Goal: Information Seeking & Learning: Learn about a topic

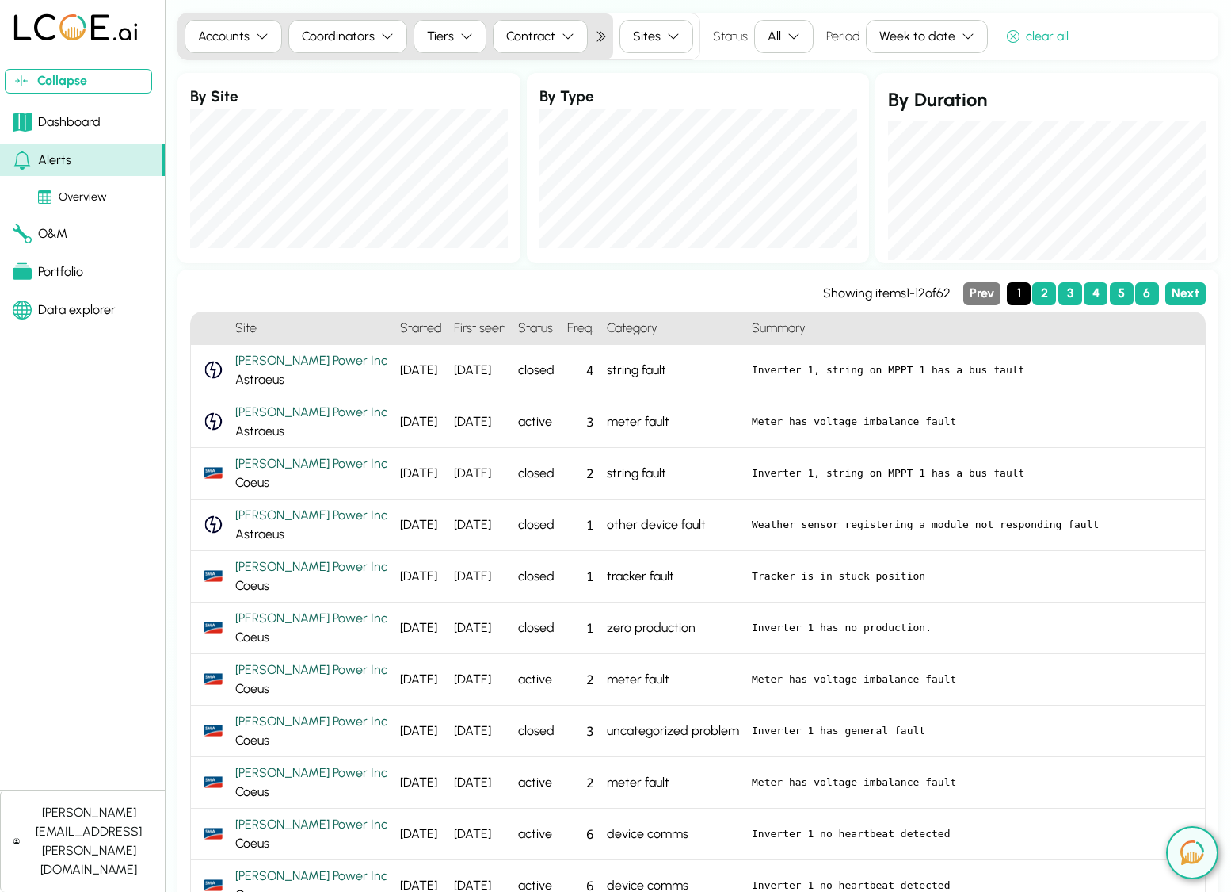
click at [90, 118] on div "Dashboard" at bounding box center [57, 122] width 88 height 19
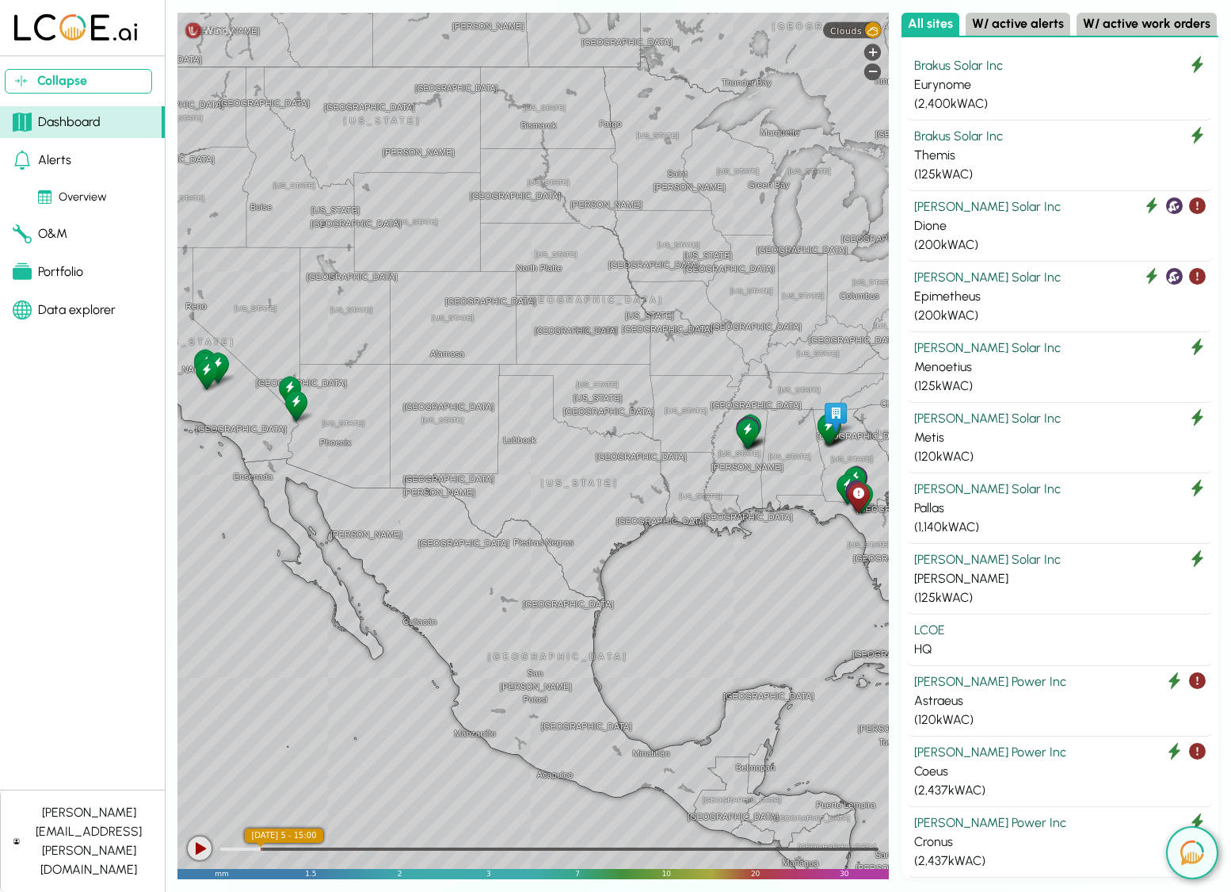
click at [89, 197] on div "Overview" at bounding box center [72, 197] width 69 height 17
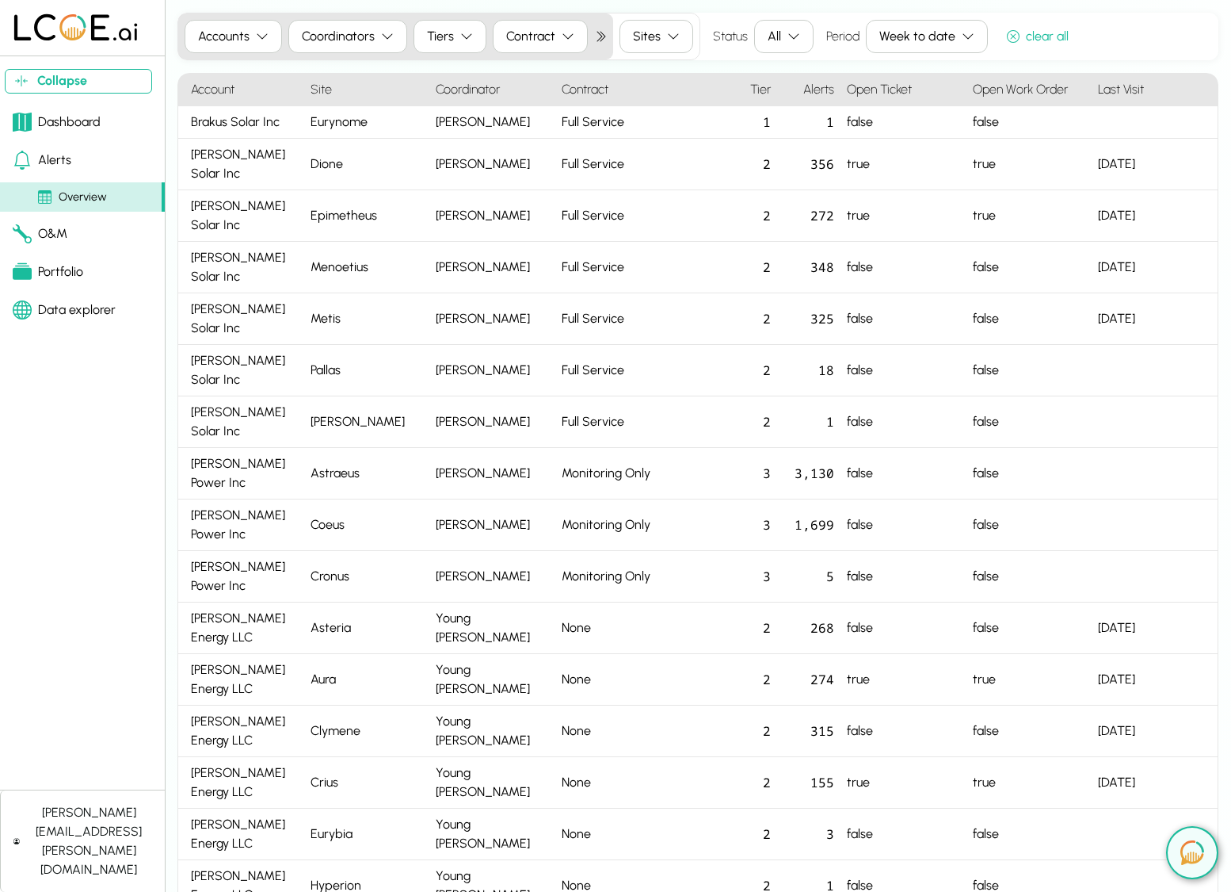
click at [50, 158] on div "Alerts" at bounding box center [42, 160] width 59 height 19
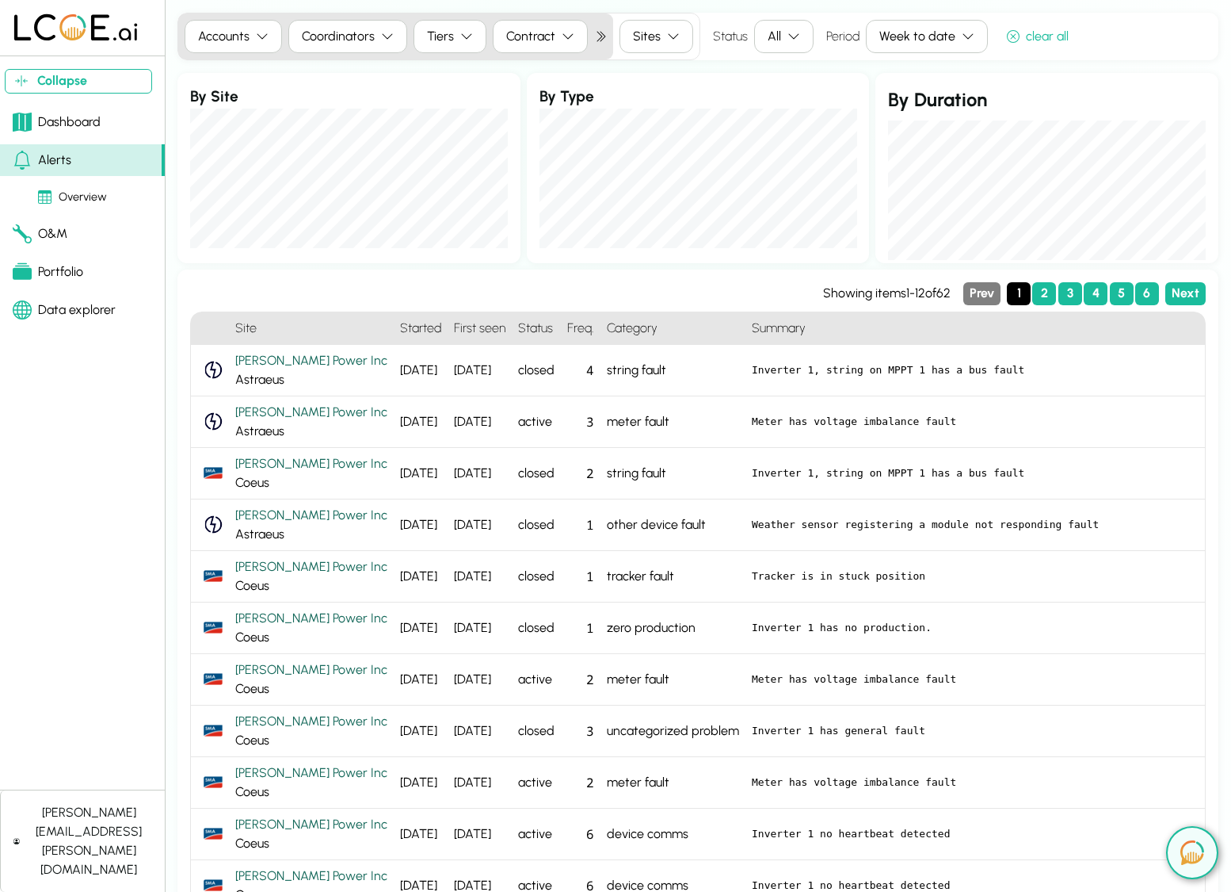
click at [55, 277] on div "Portfolio" at bounding box center [48, 271] width 71 height 19
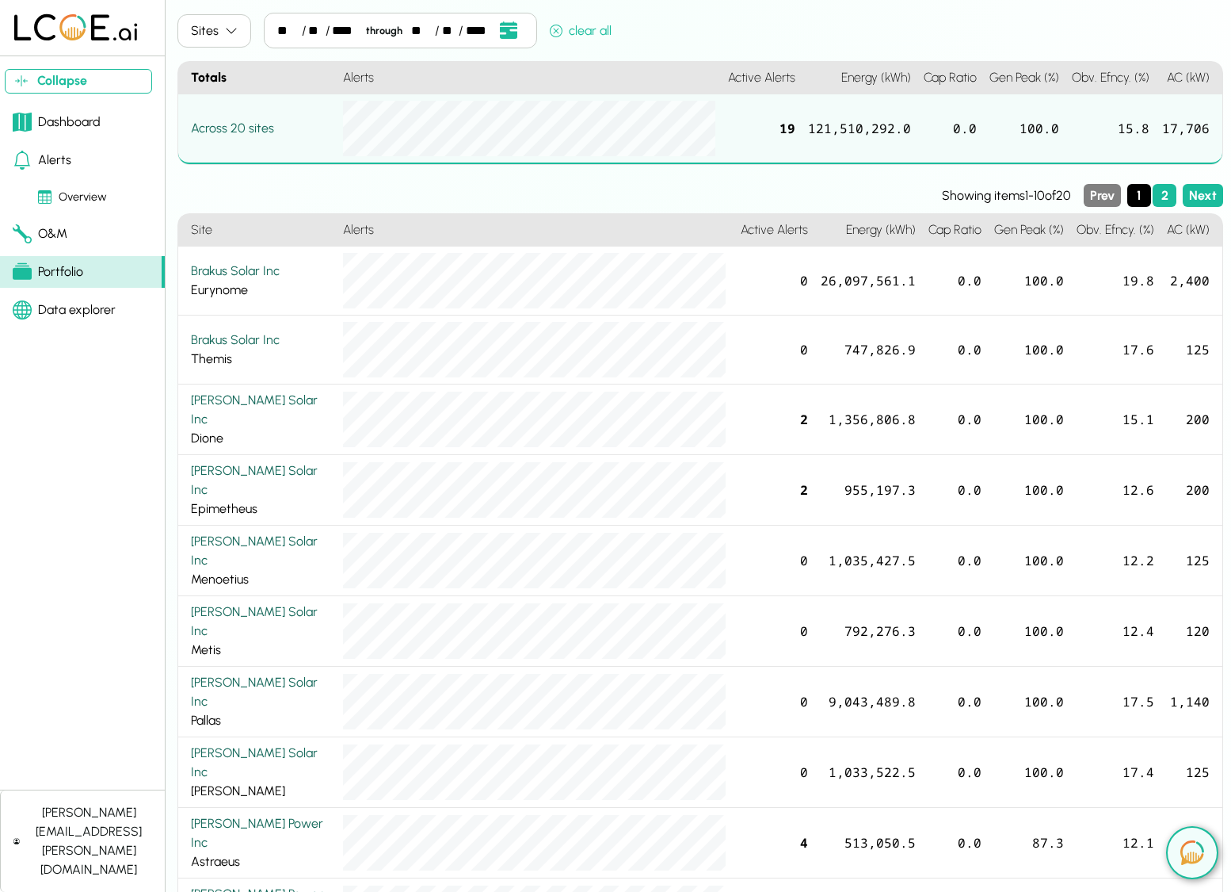
click at [59, 312] on div "Data explorer" at bounding box center [64, 309] width 103 height 19
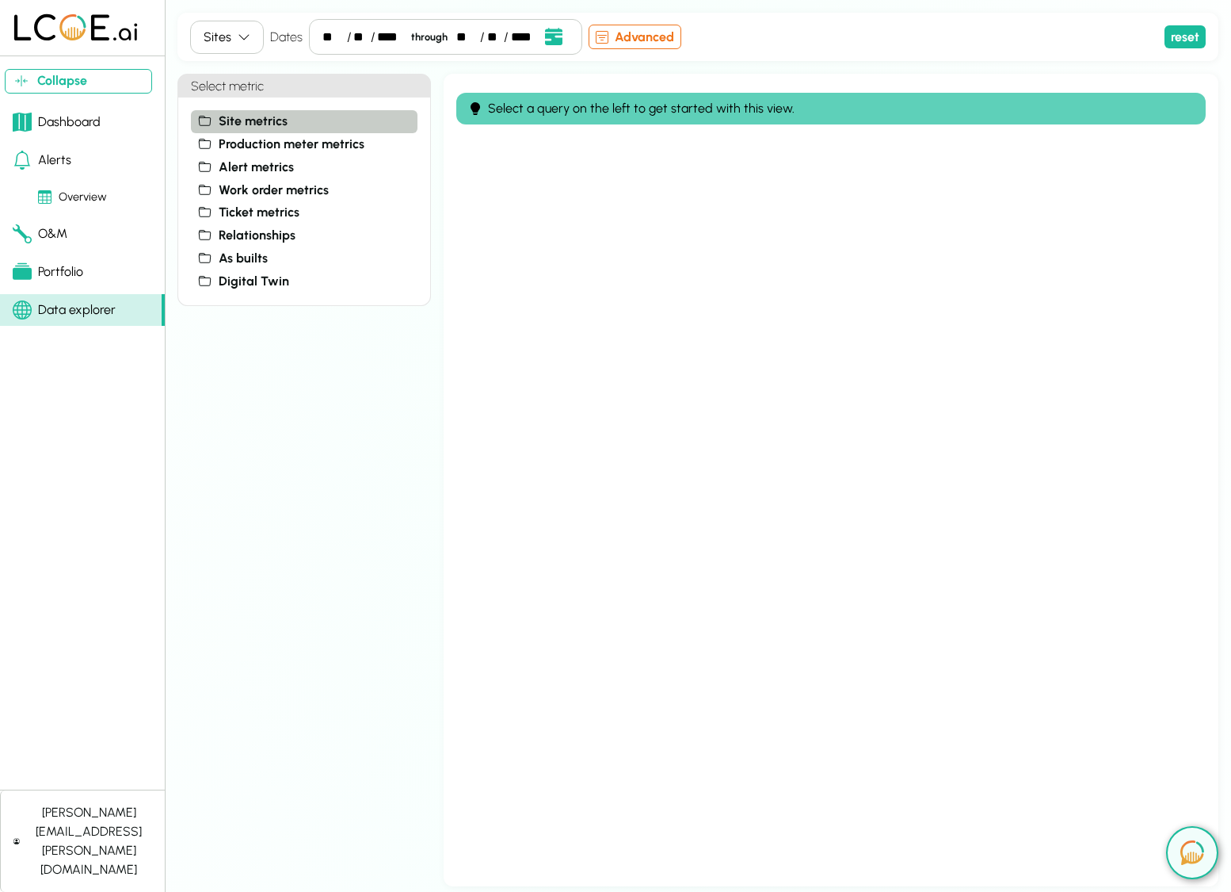
click at [252, 119] on span "Site metrics" at bounding box center [253, 121] width 69 height 19
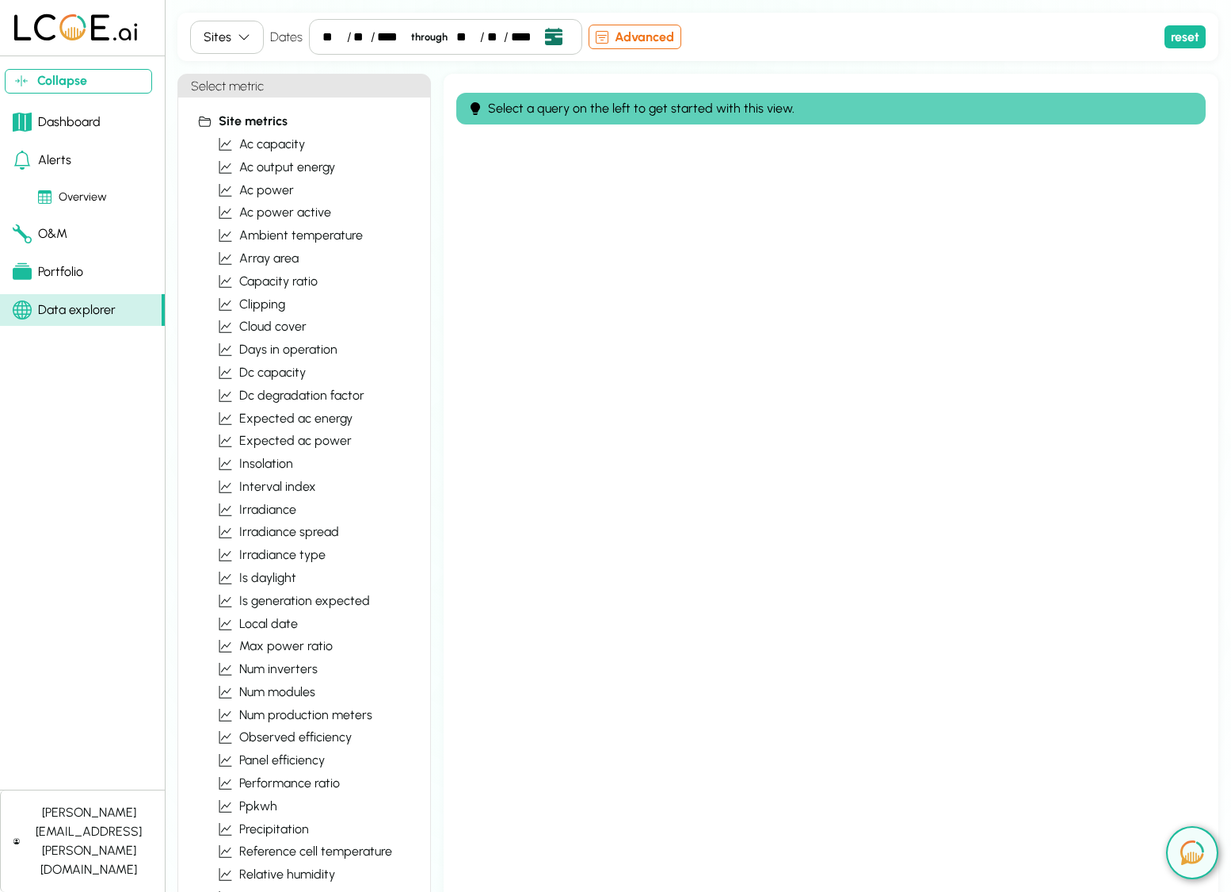
click at [560, 35] on button "Open date picker" at bounding box center [554, 36] width 30 height 21
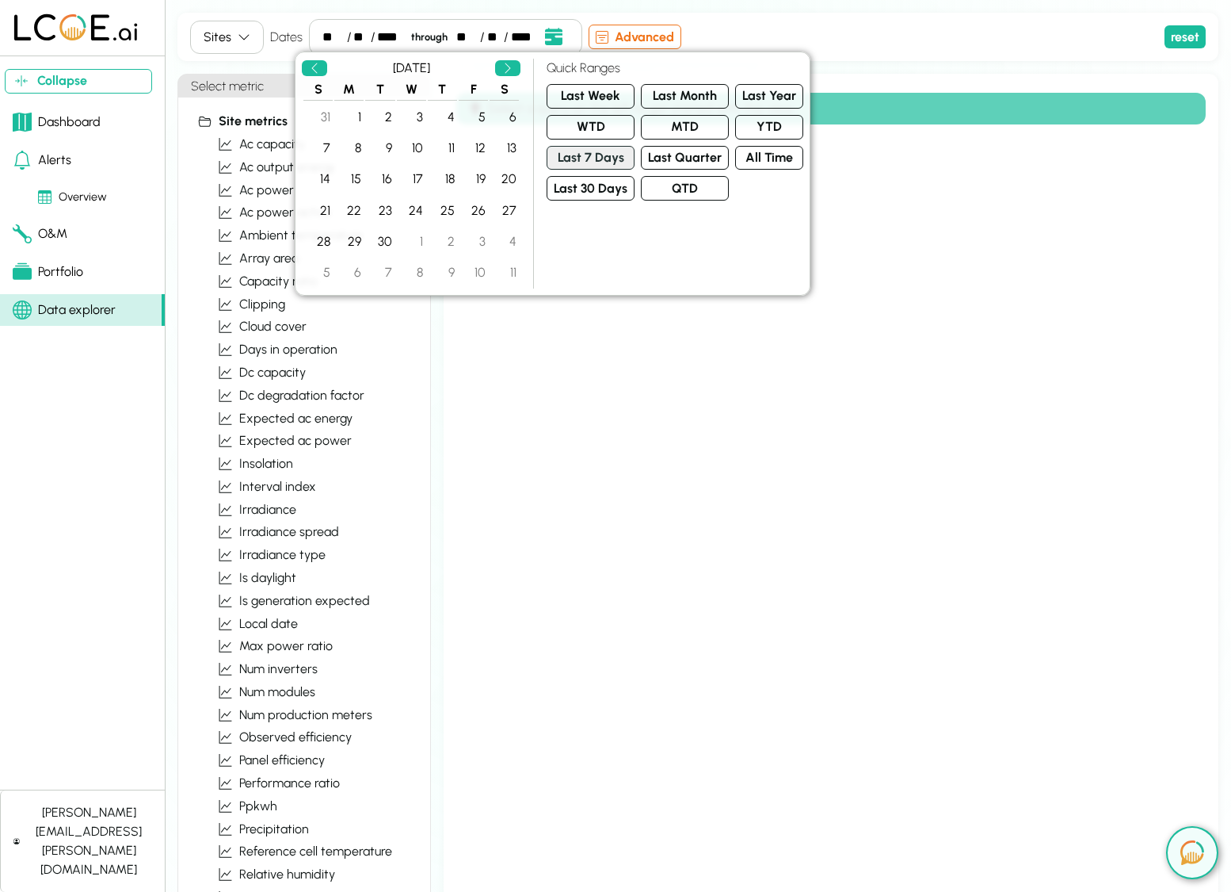
click at [582, 155] on button "Last 7 Days" at bounding box center [591, 158] width 88 height 25
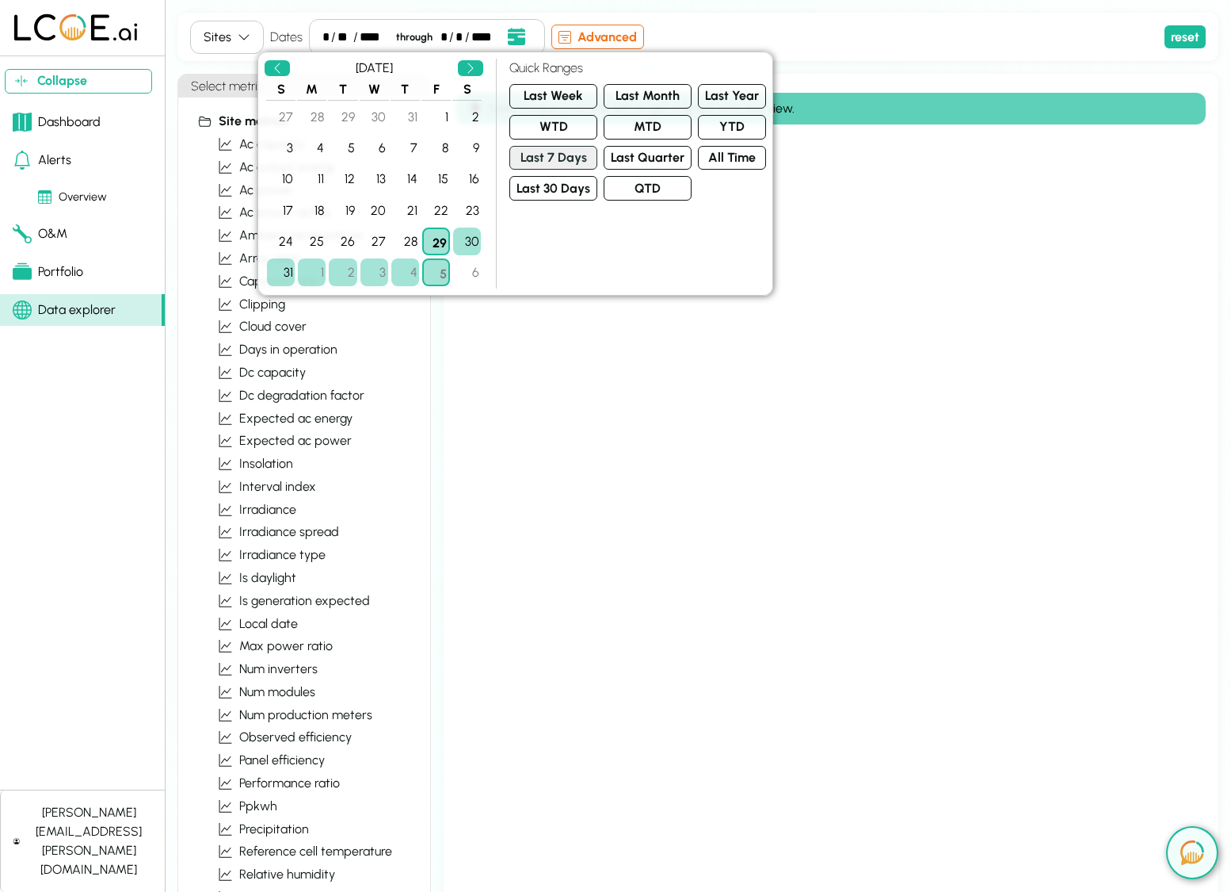
click at [582, 155] on button "Last 7 Days" at bounding box center [554, 158] width 88 height 25
click at [837, 17] on div "Sites Dates * / ** / **** through * / * / **** Advanced reset" at bounding box center [698, 37] width 1041 height 48
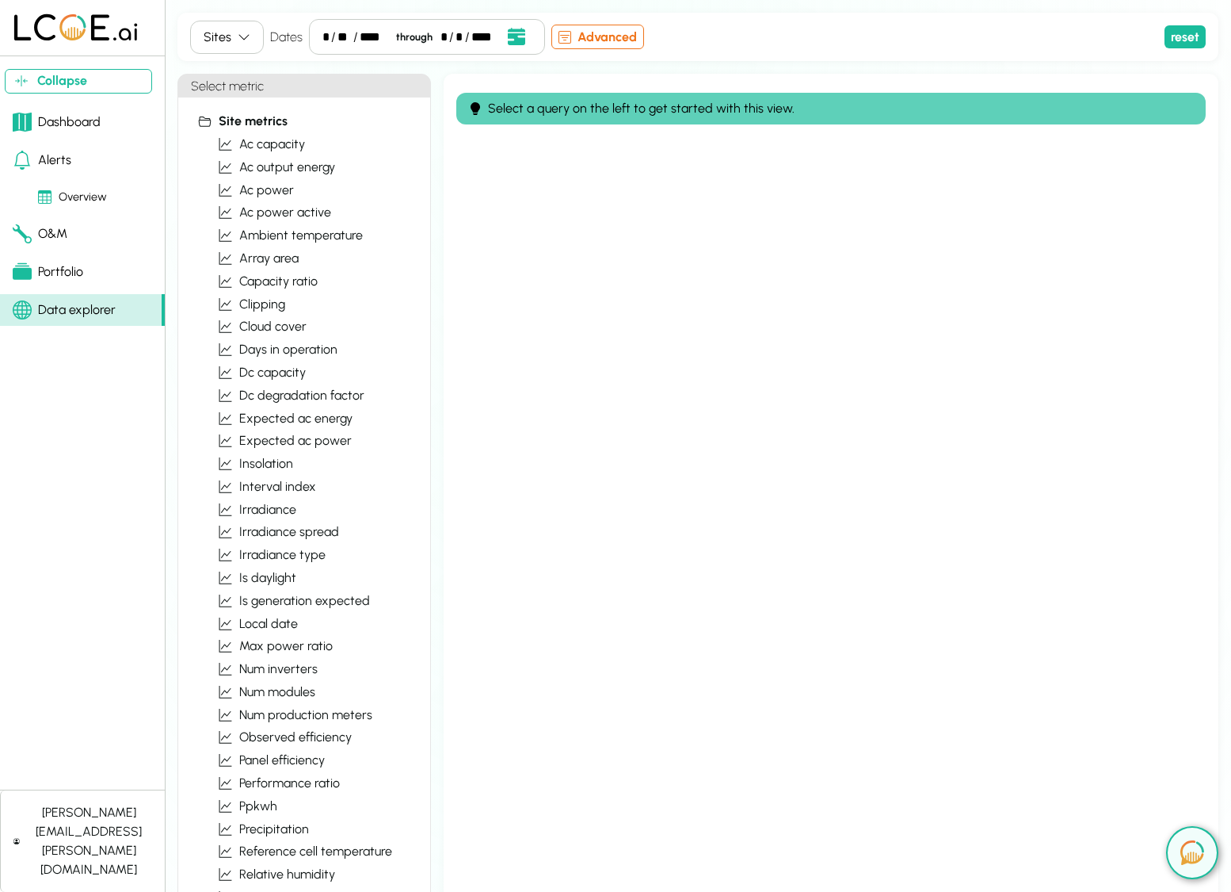
click at [246, 41] on icon "button" at bounding box center [244, 37] width 13 height 13
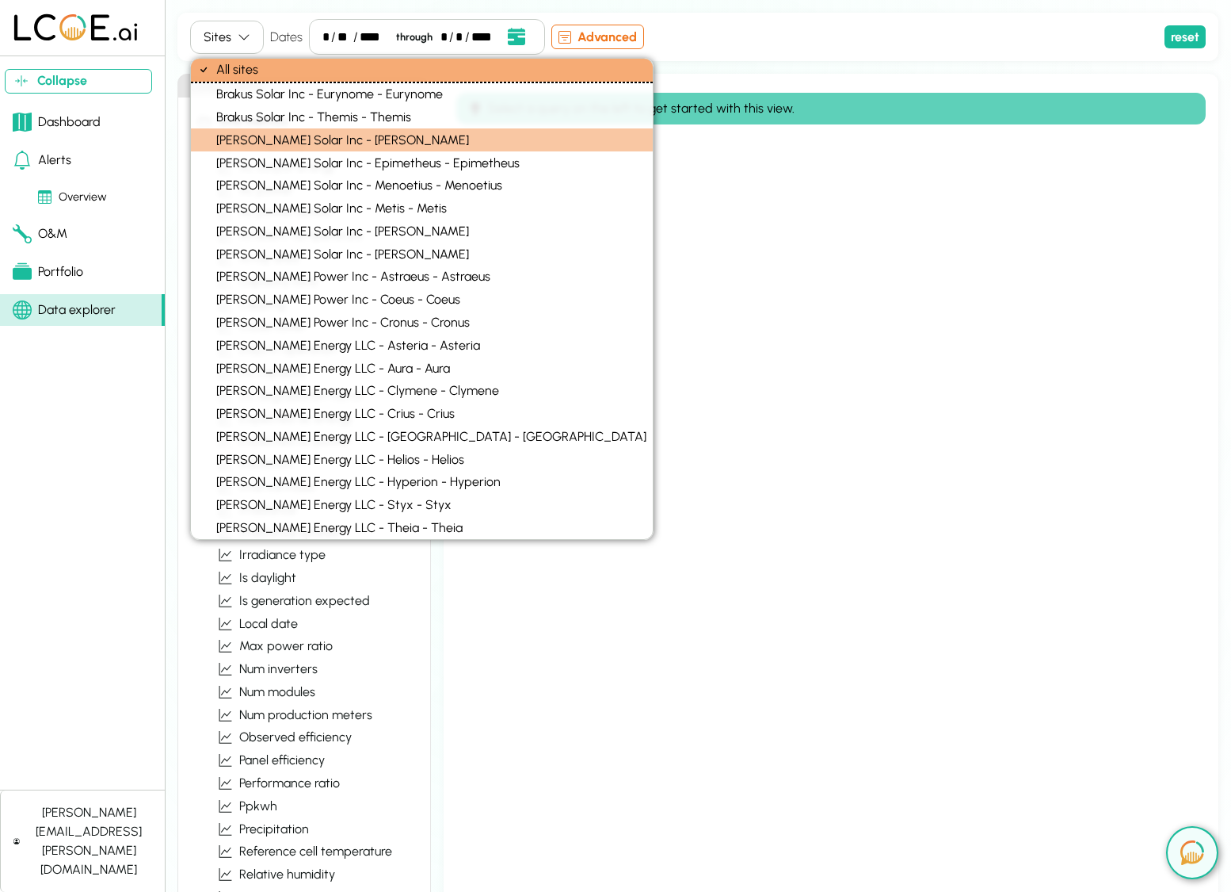
click at [296, 136] on div "[PERSON_NAME] Solar Inc - [PERSON_NAME]" at bounding box center [422, 139] width 462 height 23
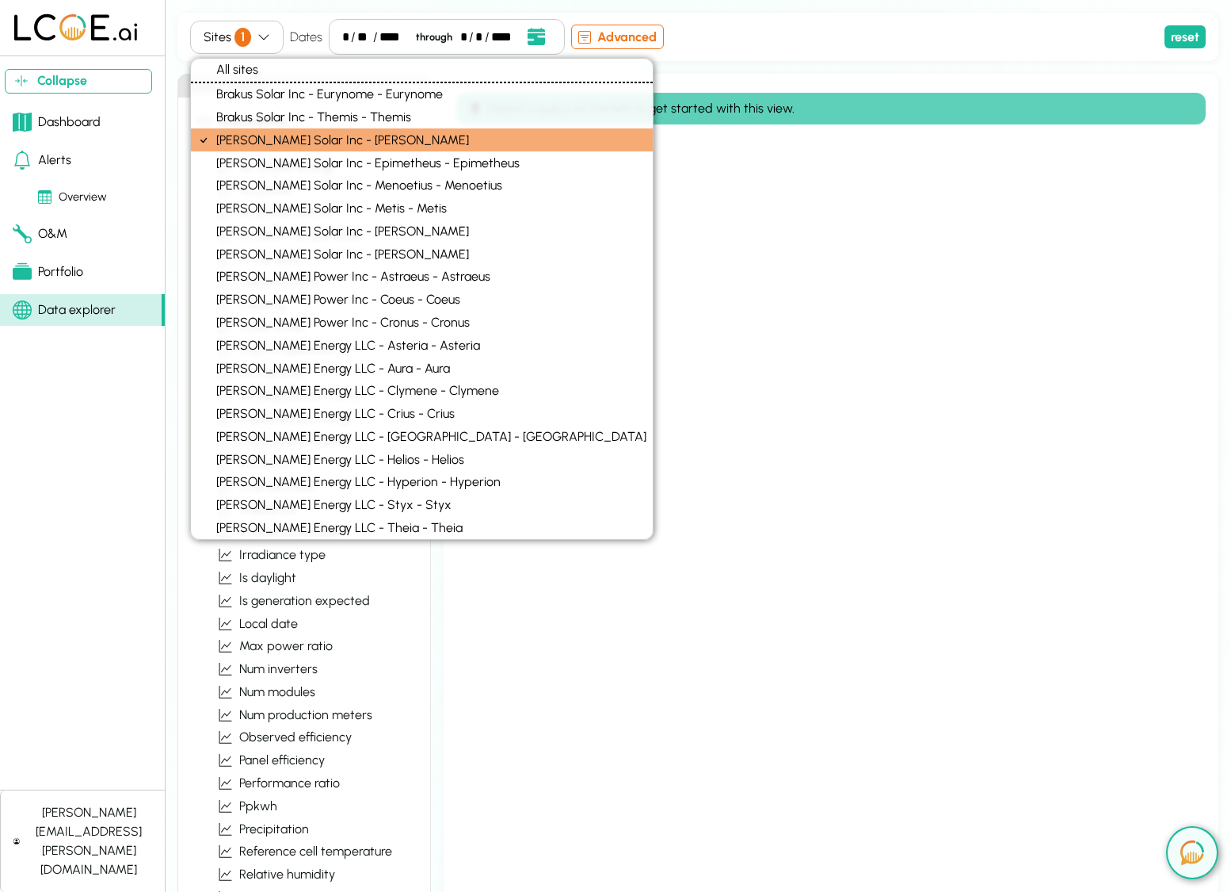
click at [1113, 36] on div "Sites 1 Dates * / ** / **** through * / * / **** Advanced" at bounding box center [674, 37] width 968 height 36
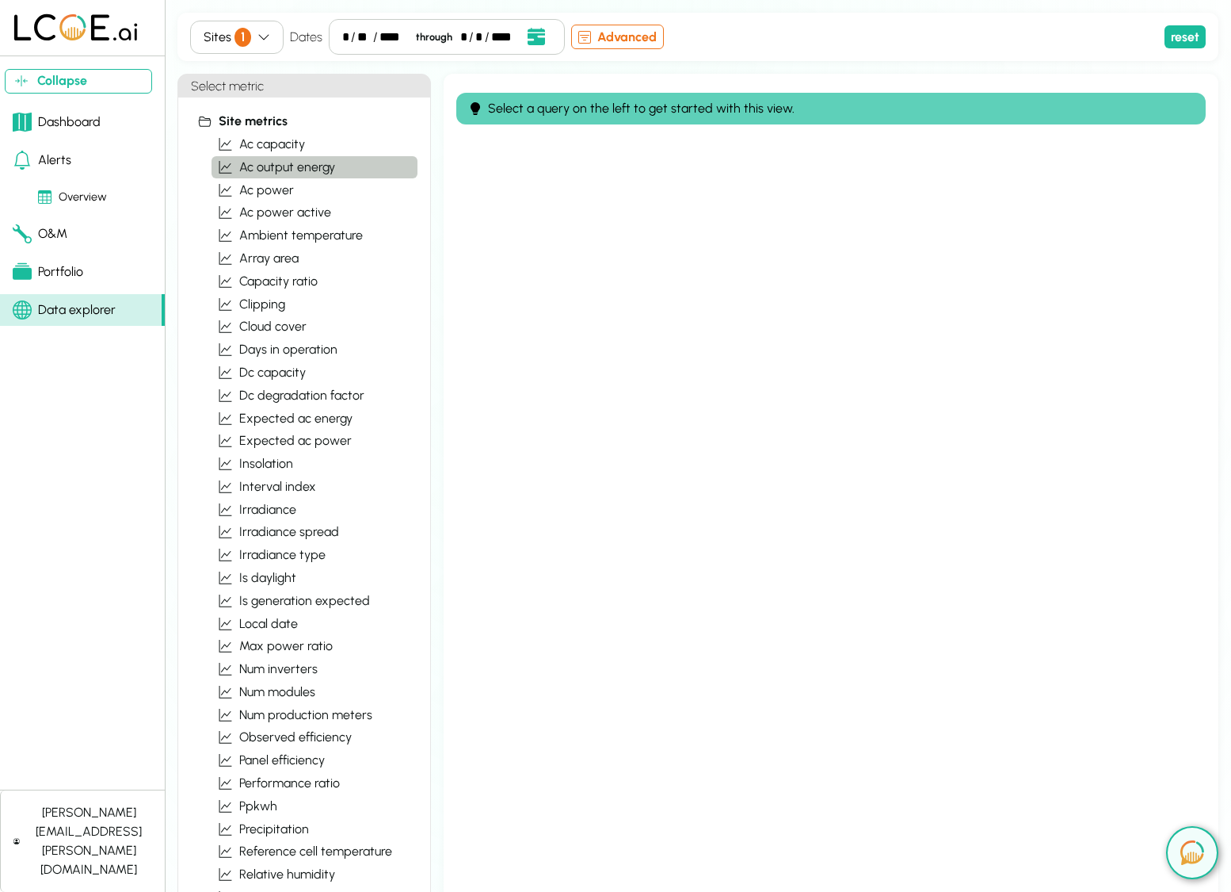
click at [282, 169] on span "ac output energy" at bounding box center [287, 167] width 96 height 19
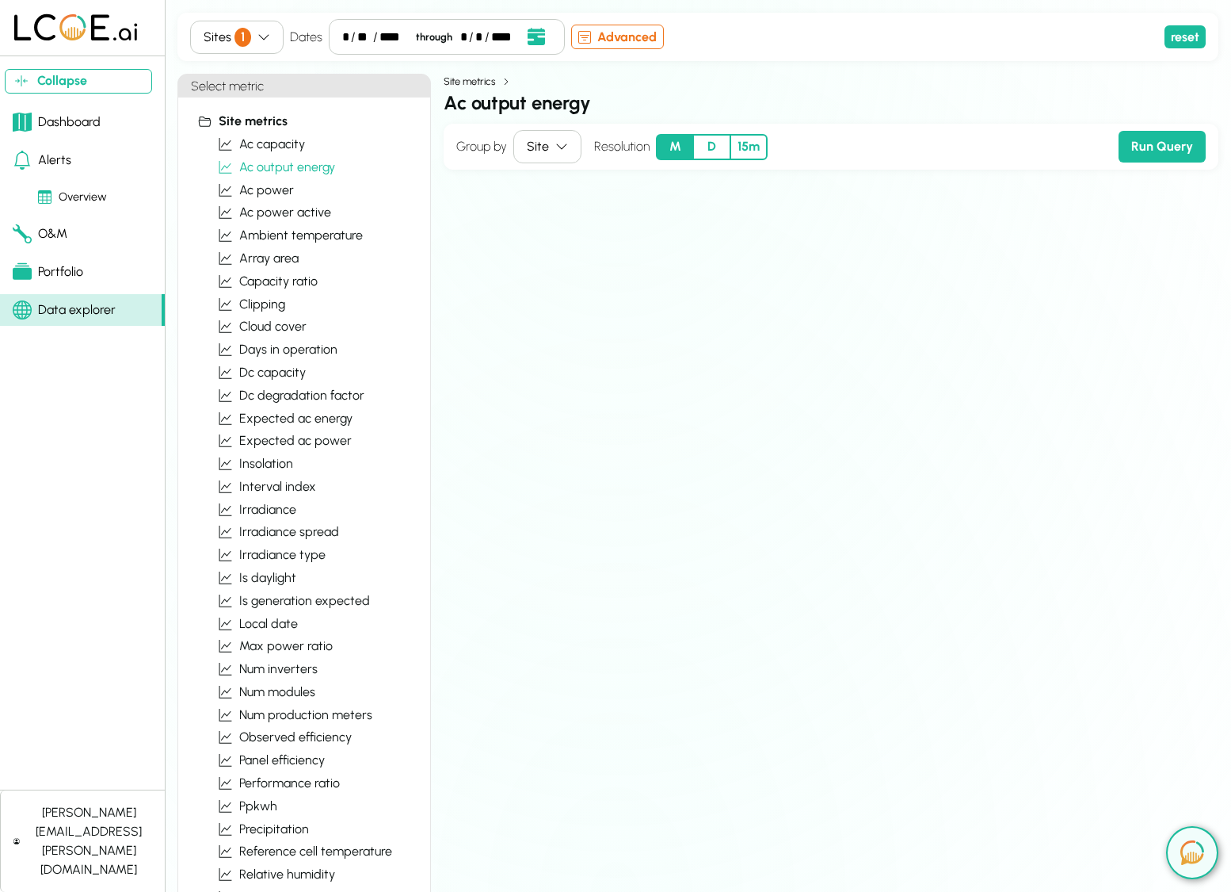
click at [719, 154] on button "D" at bounding box center [711, 147] width 37 height 26
click at [1140, 151] on button "Run Query" at bounding box center [1162, 147] width 87 height 32
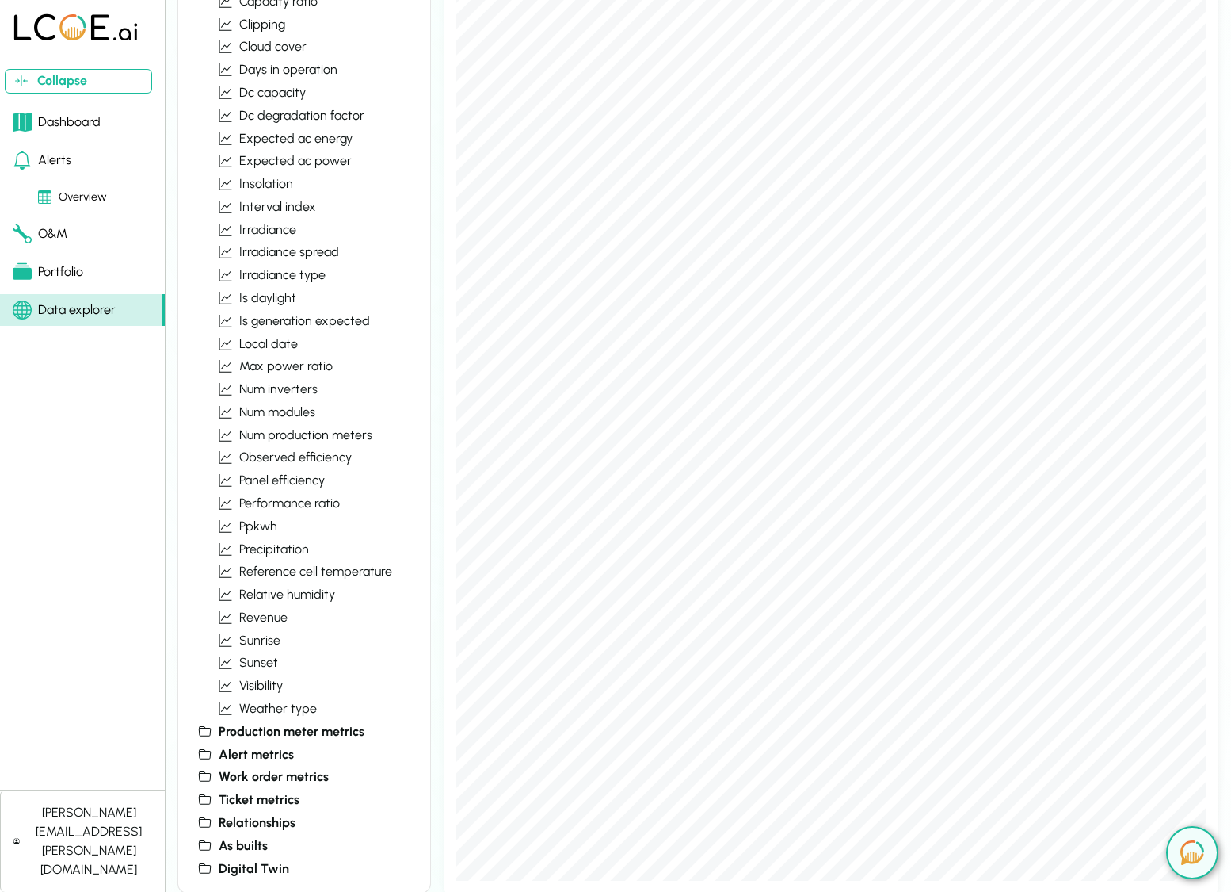
scroll to position [281, 0]
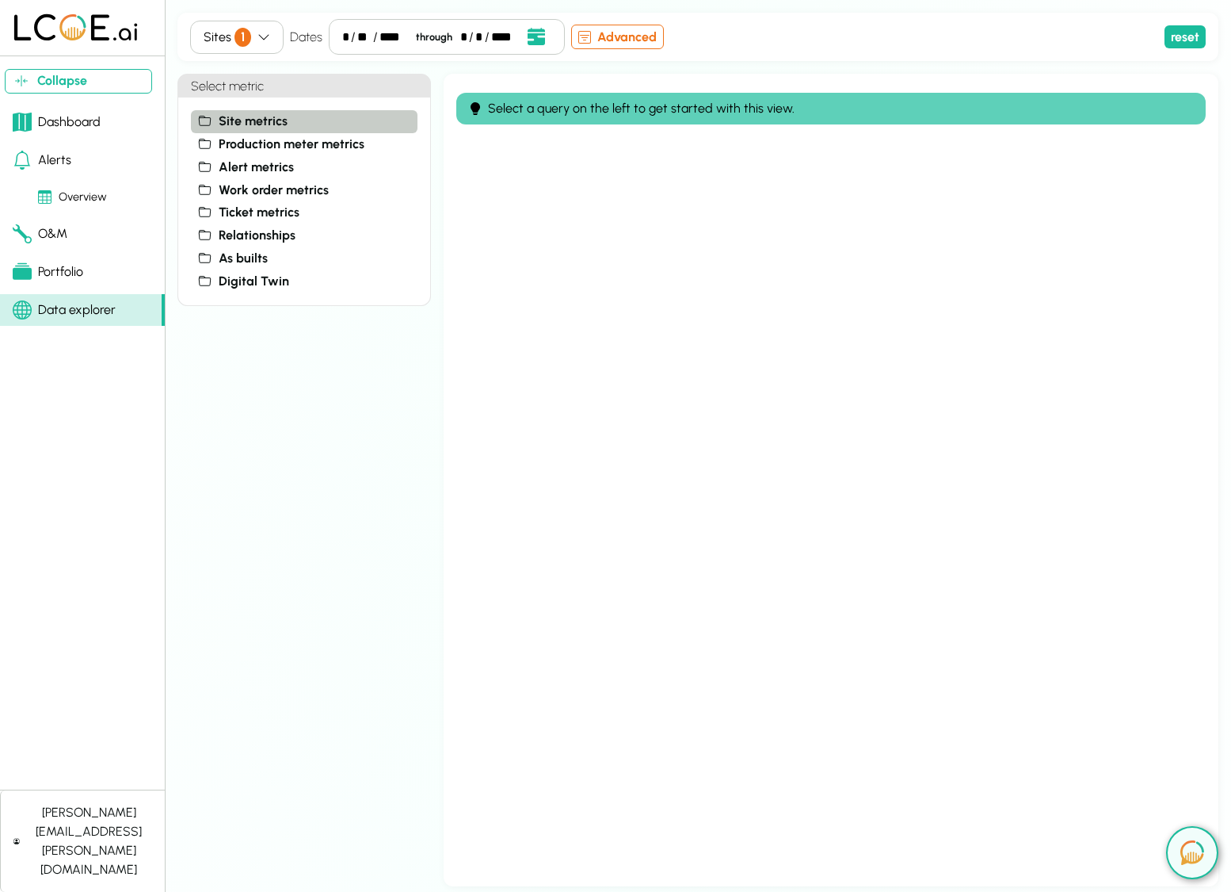
click at [262, 116] on span "Site metrics" at bounding box center [253, 121] width 69 height 19
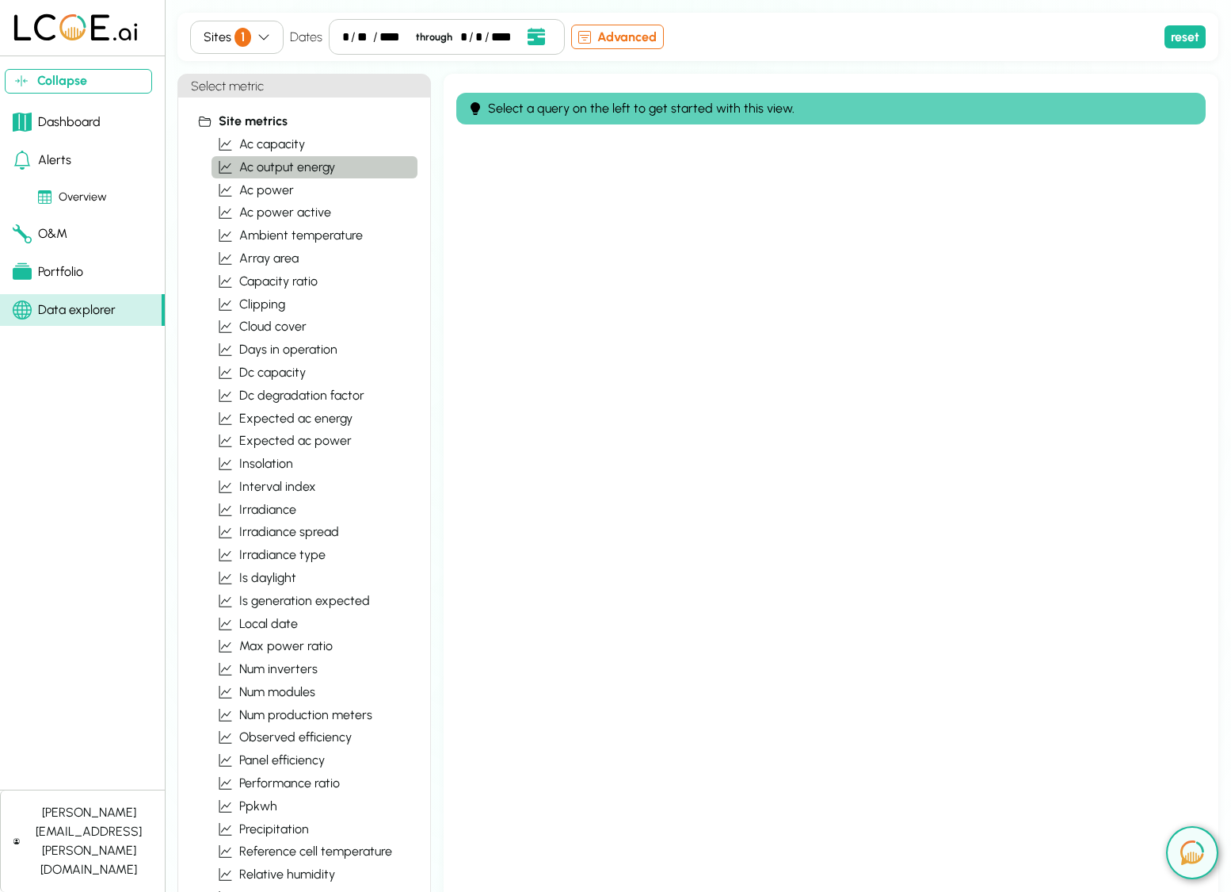
click at [259, 163] on span "ac output energy" at bounding box center [287, 167] width 96 height 19
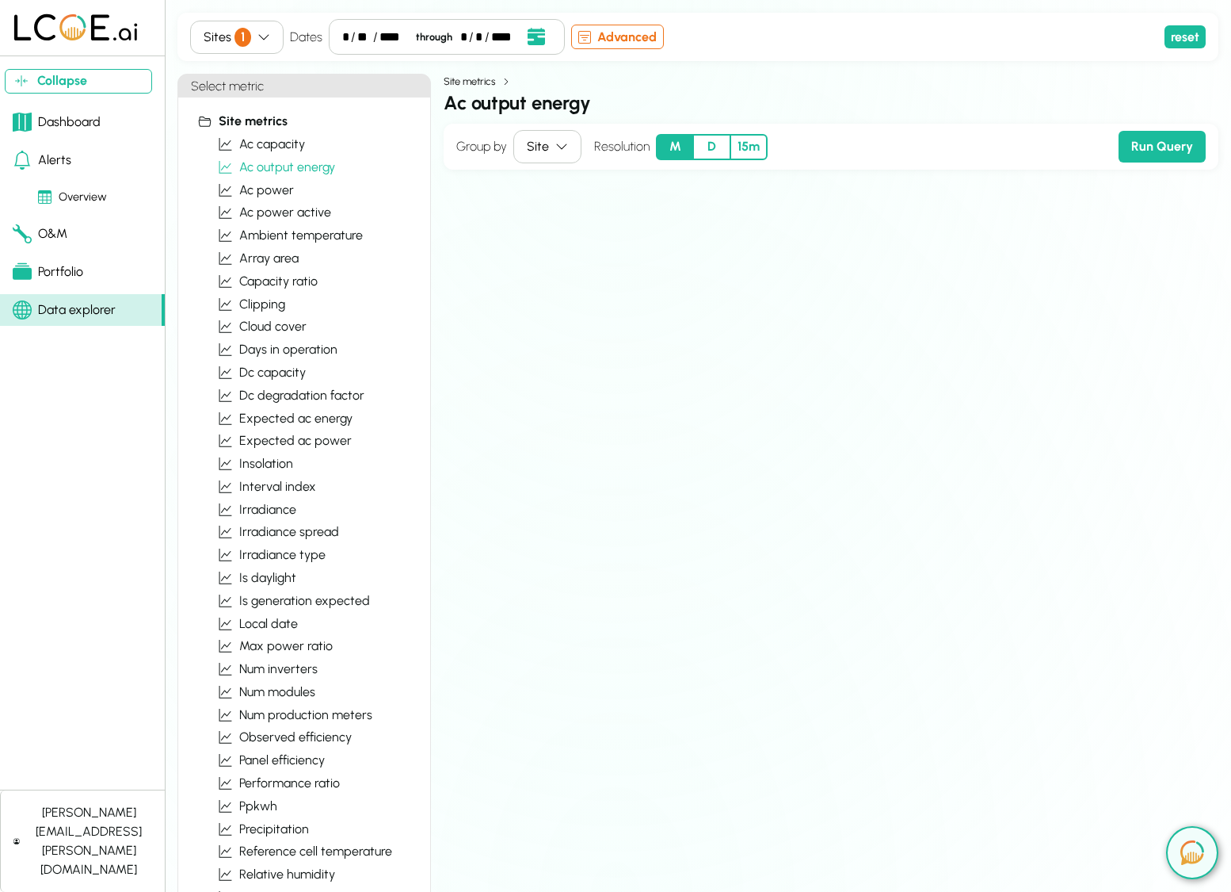
click at [727, 149] on button "D" at bounding box center [711, 147] width 37 height 26
drag, startPoint x: 750, startPoint y: 151, endPoint x: 1161, endPoint y: 147, distance: 410.5
click at [754, 151] on button "15m" at bounding box center [749, 147] width 37 height 26
click at [1179, 151] on button "Run Query" at bounding box center [1162, 147] width 87 height 32
click at [265, 35] on icon "button" at bounding box center [264, 37] width 13 height 13
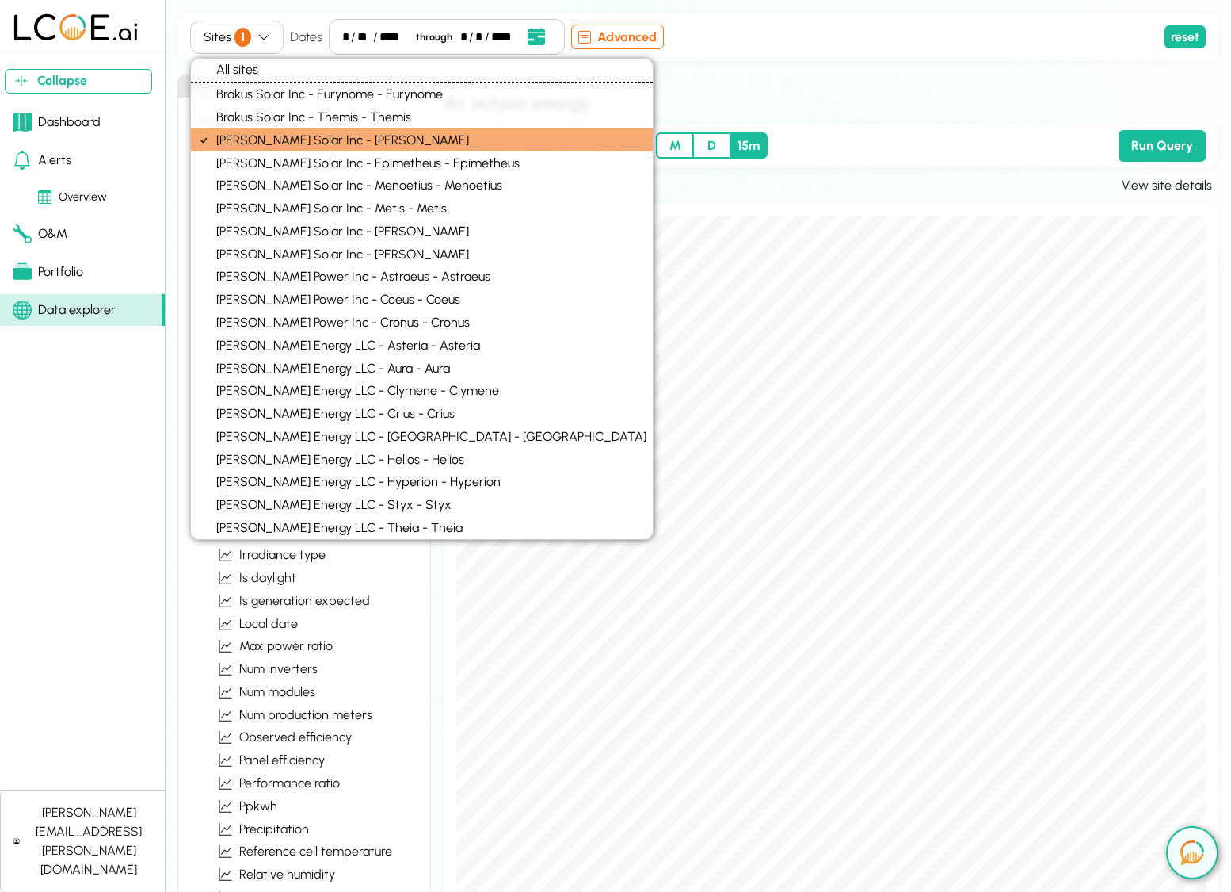
drag, startPoint x: 304, startPoint y: 118, endPoint x: 298, endPoint y: 132, distance: 14.9
click at [304, 118] on div "Brakus Solar Inc - Themis - Themis" at bounding box center [422, 117] width 462 height 23
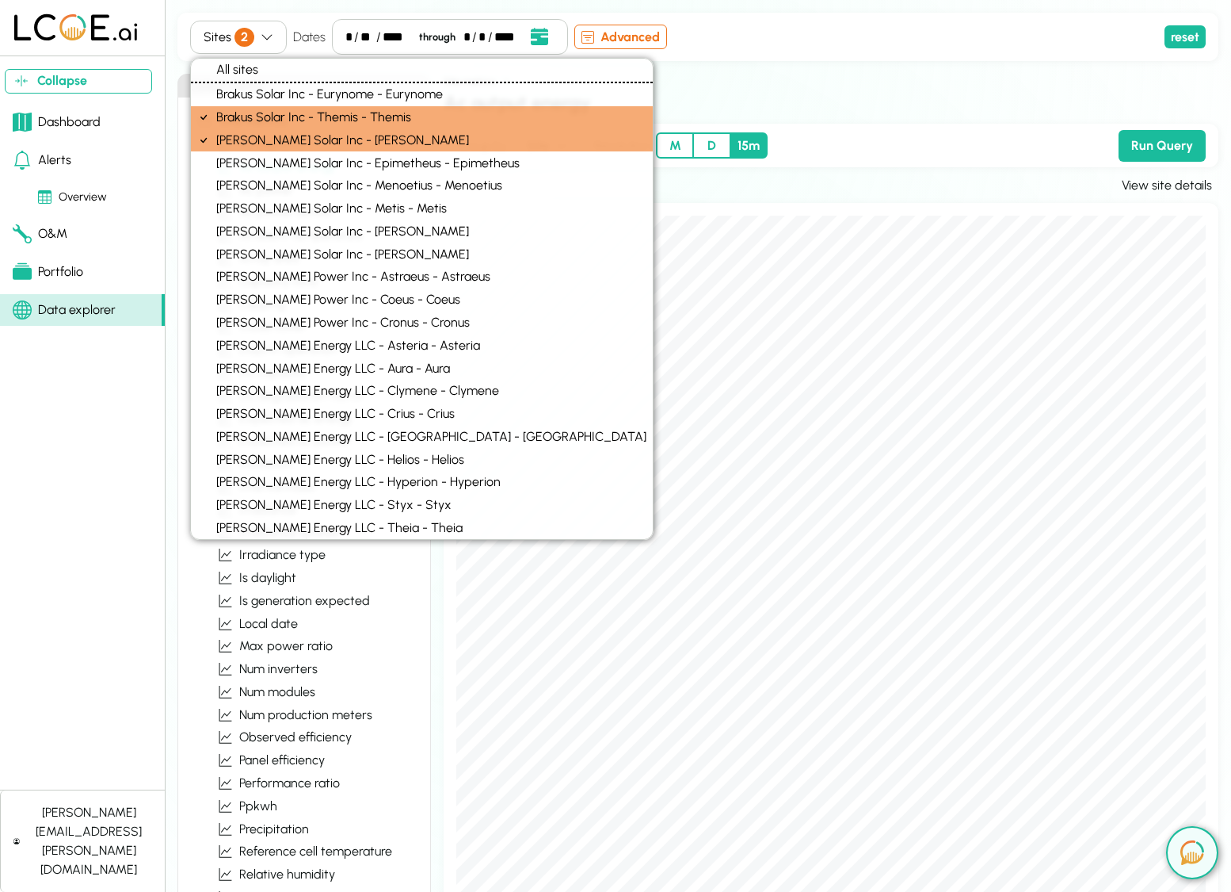
drag, startPoint x: 296, startPoint y: 143, endPoint x: 352, endPoint y: 146, distance: 55.5
click at [297, 143] on div "[PERSON_NAME] Solar Inc - [PERSON_NAME]" at bounding box center [422, 139] width 462 height 23
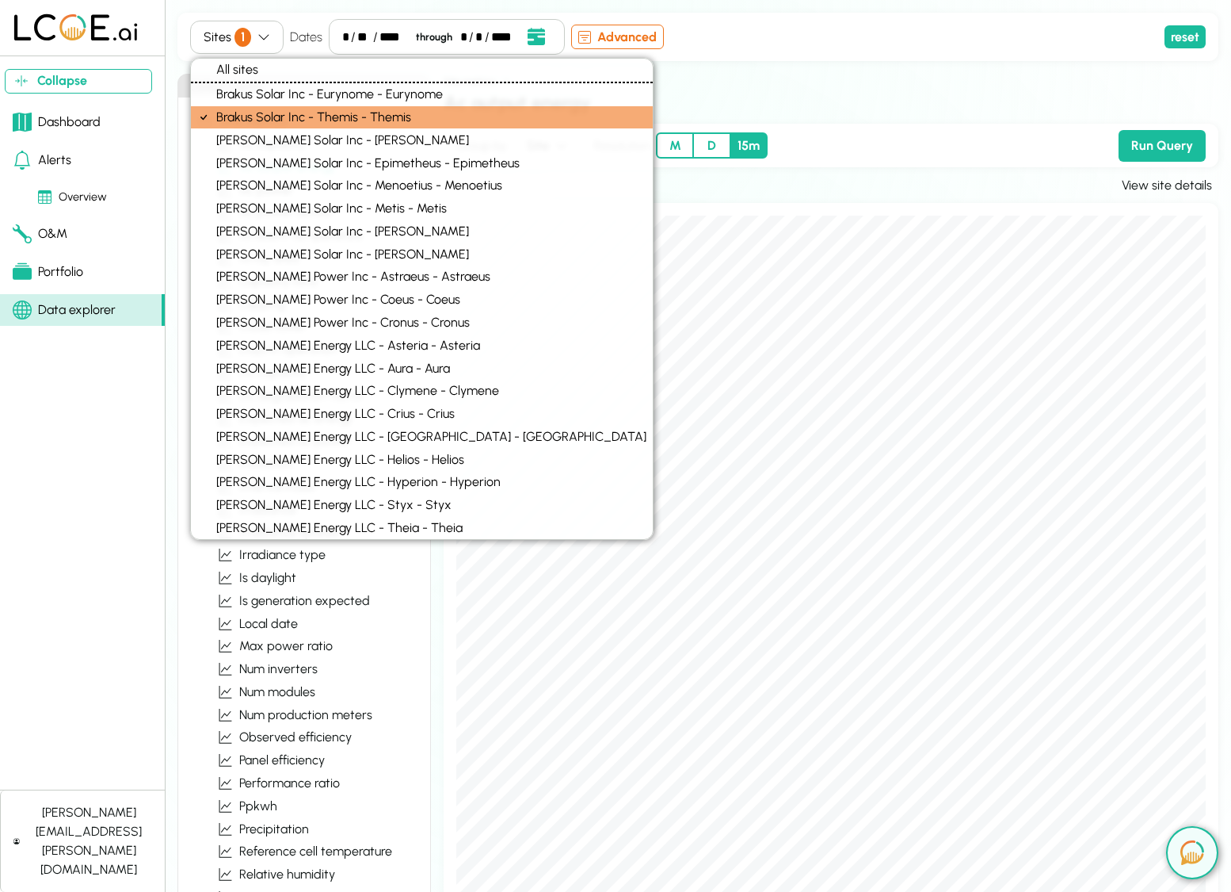
click at [778, 51] on div "Sites 1 Dates * / ** / **** through * / * / **** Event Date, August 2025 August…" at bounding box center [674, 37] width 968 height 36
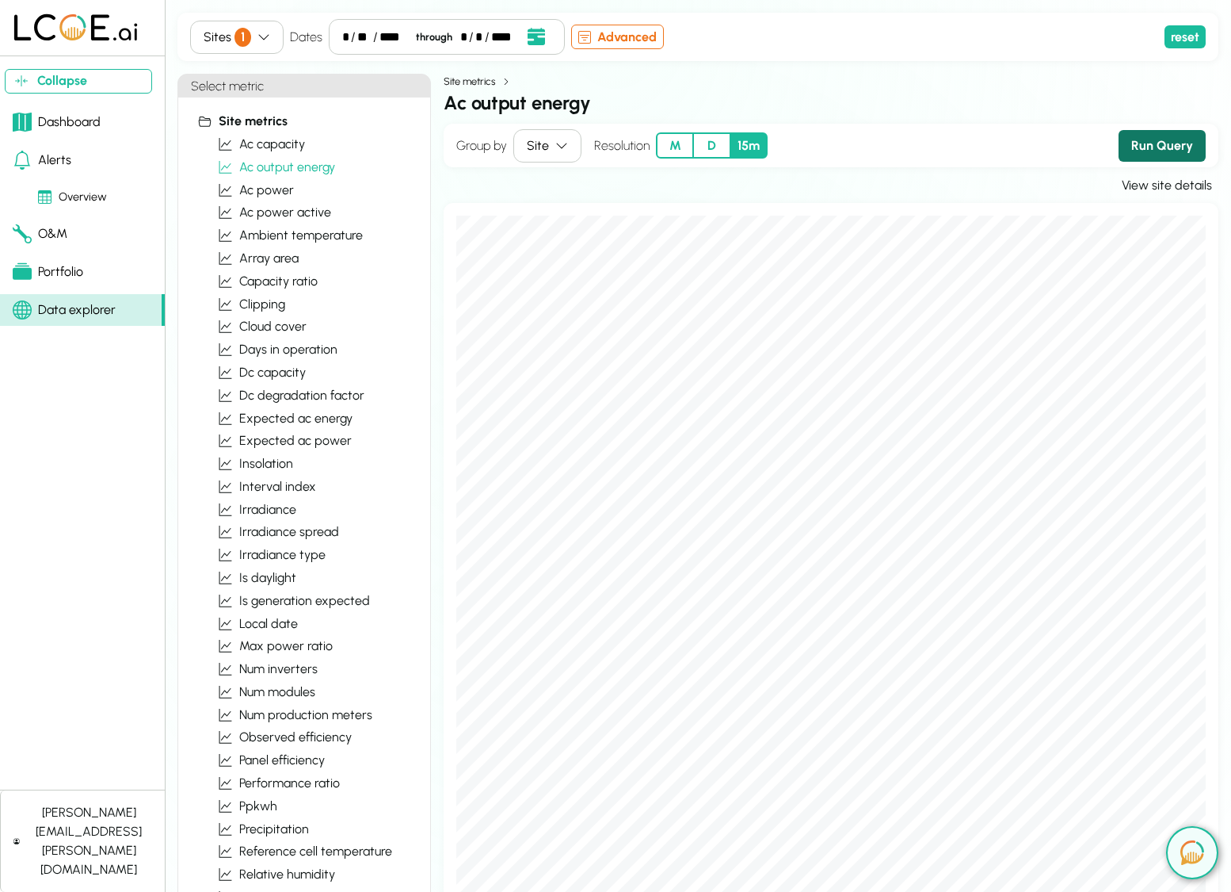
click at [1180, 148] on button "Run Query" at bounding box center [1162, 146] width 87 height 32
click at [95, 235] on link "O&M" at bounding box center [82, 234] width 165 height 32
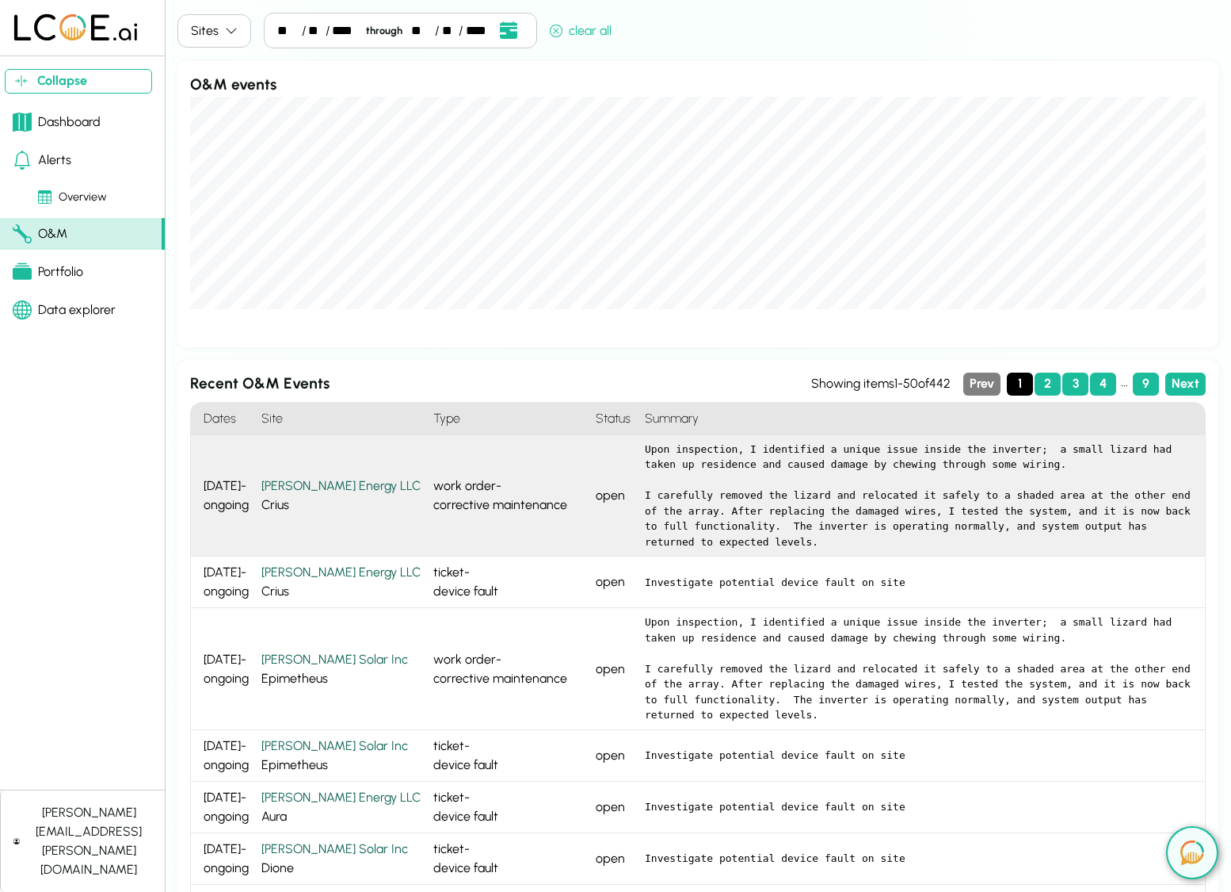
click at [544, 517] on div "work order - corrective maintenance" at bounding box center [508, 496] width 162 height 122
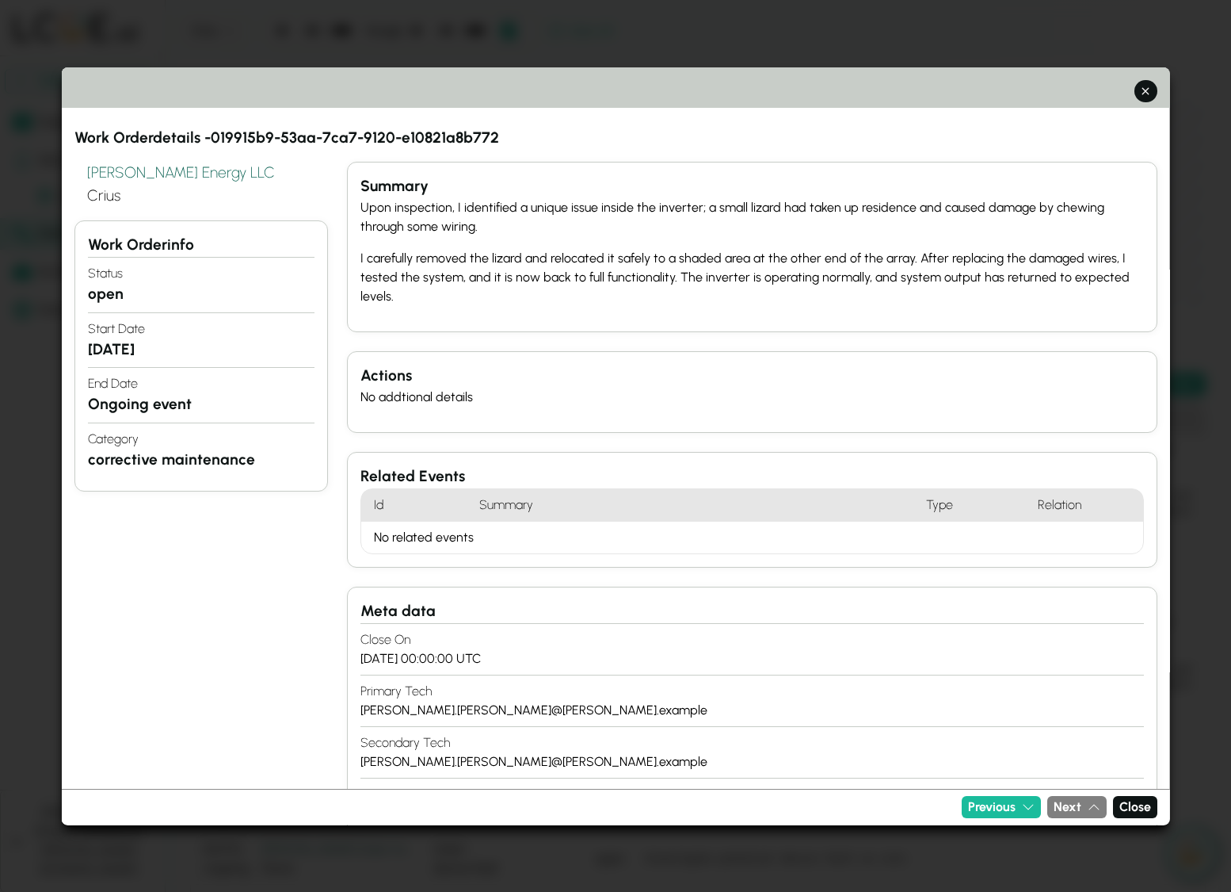
click at [35, 277] on div at bounding box center [615, 446] width 1231 height 892
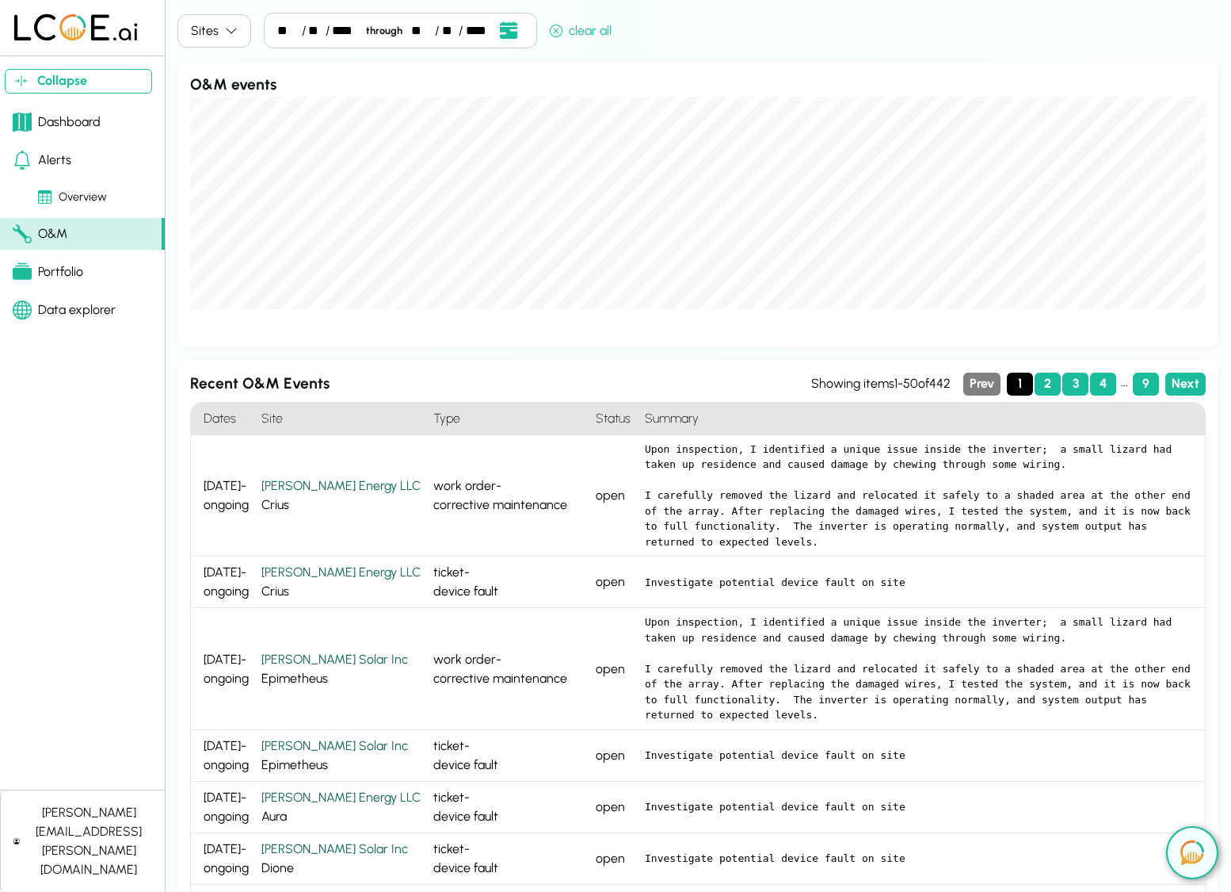
click at [666, 472] on pre "Upon inspection, I identified a unique issue inside the inverter; a small lizar…" at bounding box center [919, 495] width 548 height 109
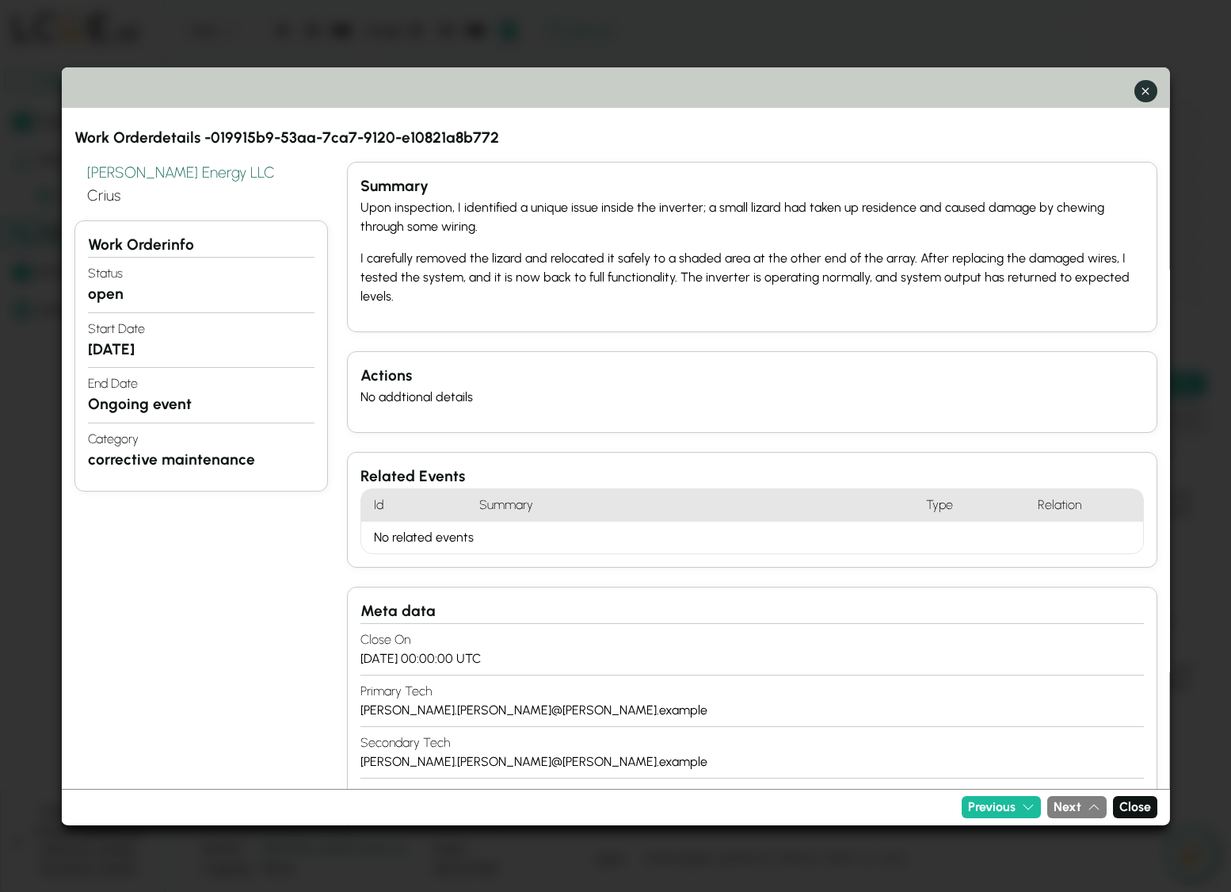
click at [1150, 98] on icon "button" at bounding box center [1146, 90] width 17 height 17
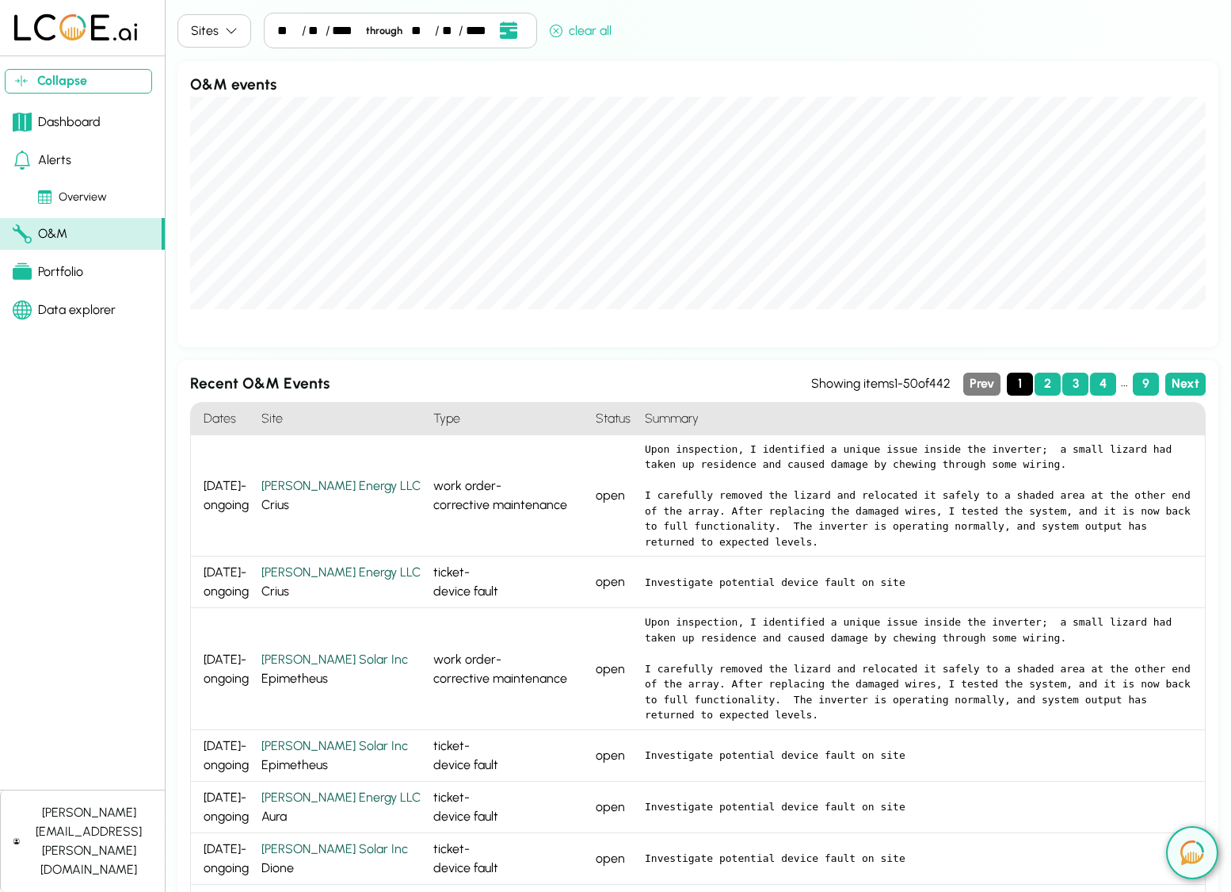
click at [55, 269] on div "Portfolio" at bounding box center [48, 271] width 71 height 19
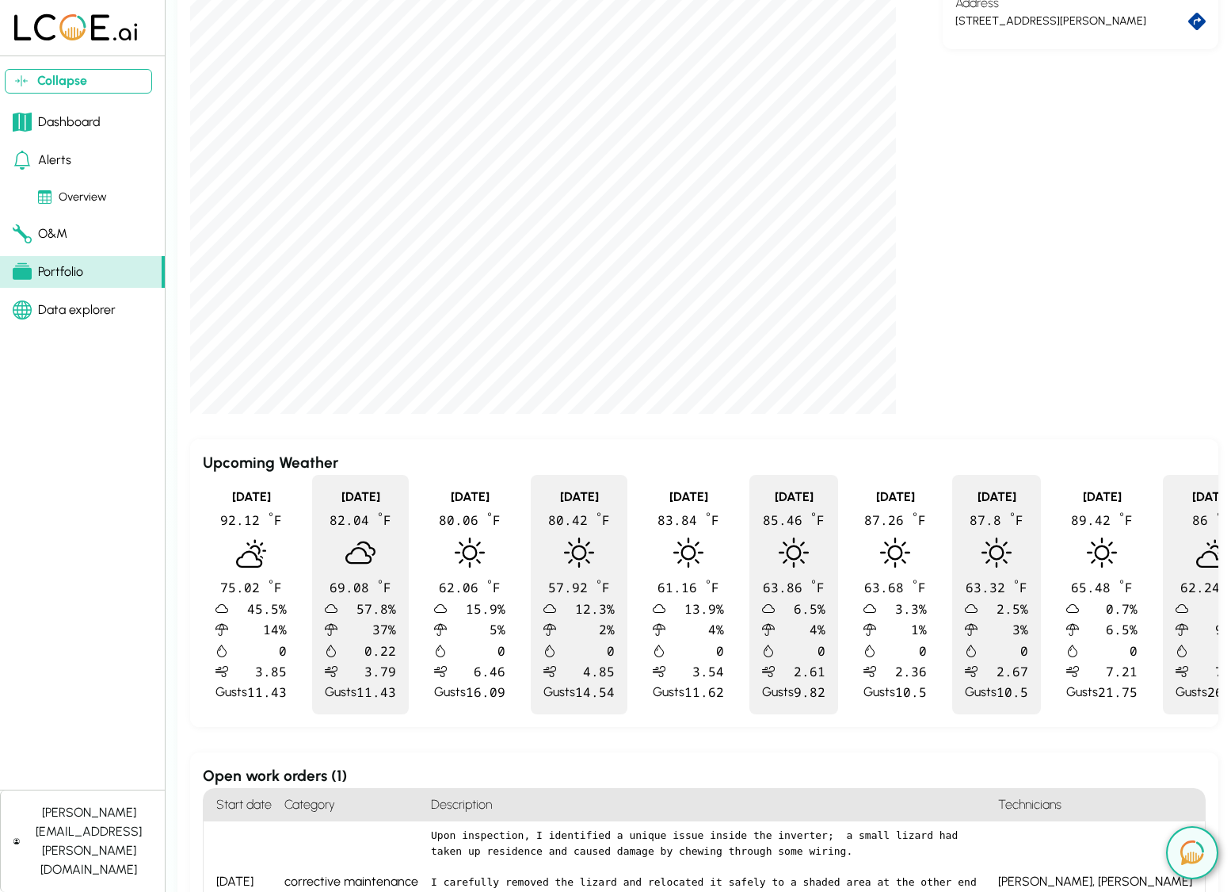
scroll to position [676, 0]
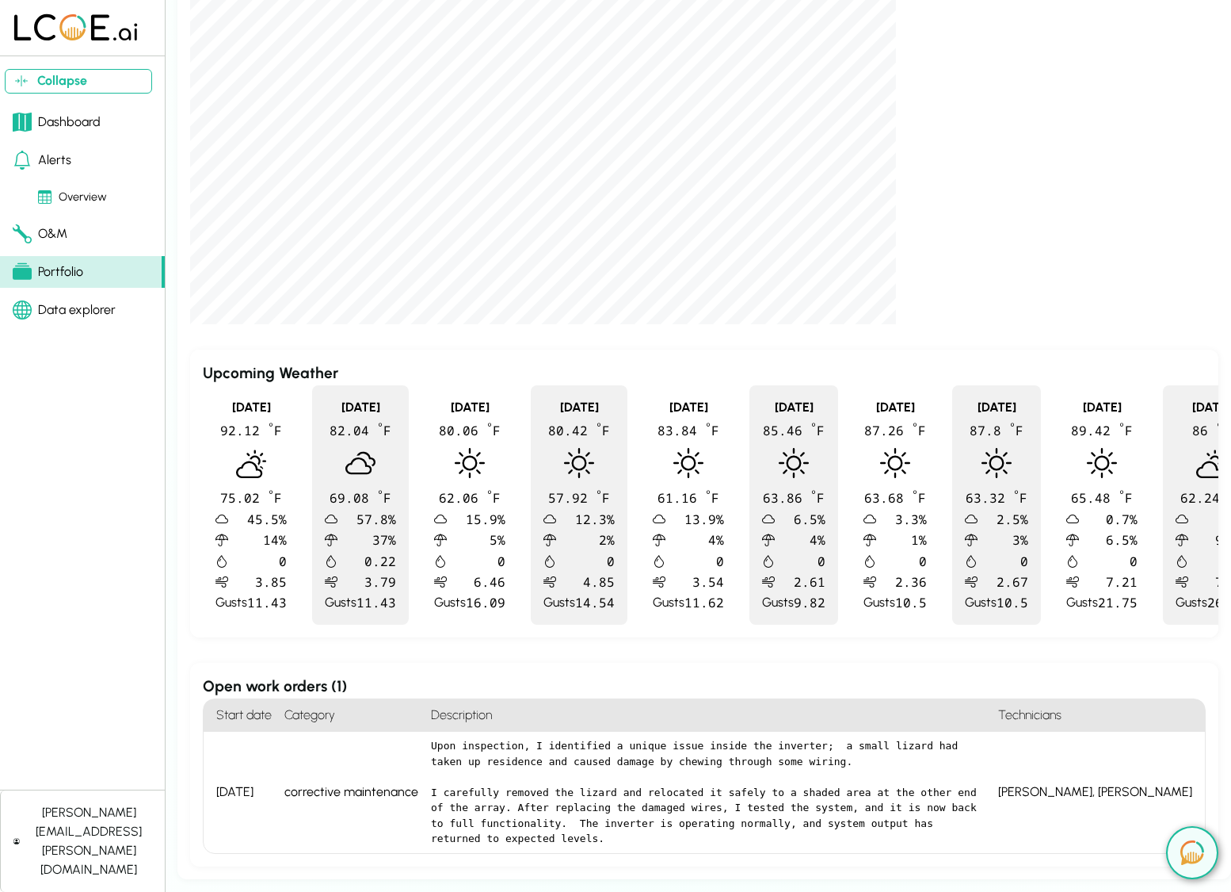
click at [395, 792] on div "corrective maintenance" at bounding box center [351, 791] width 147 height 121
click at [245, 791] on div "[DATE]" at bounding box center [241, 791] width 74 height 121
click at [1117, 792] on div "Georgeanna Reichel, Neal Bogan" at bounding box center [1095, 791] width 194 height 19
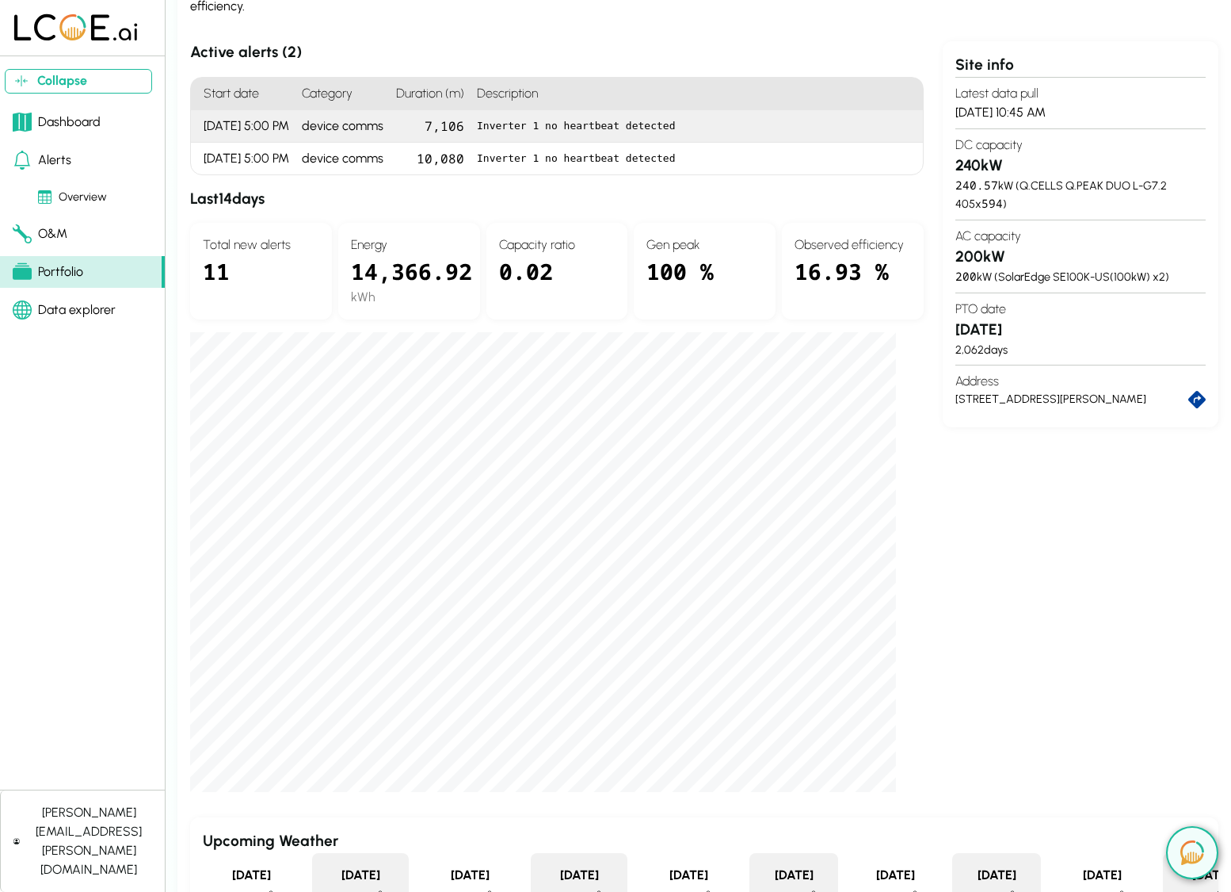
scroll to position [676, 0]
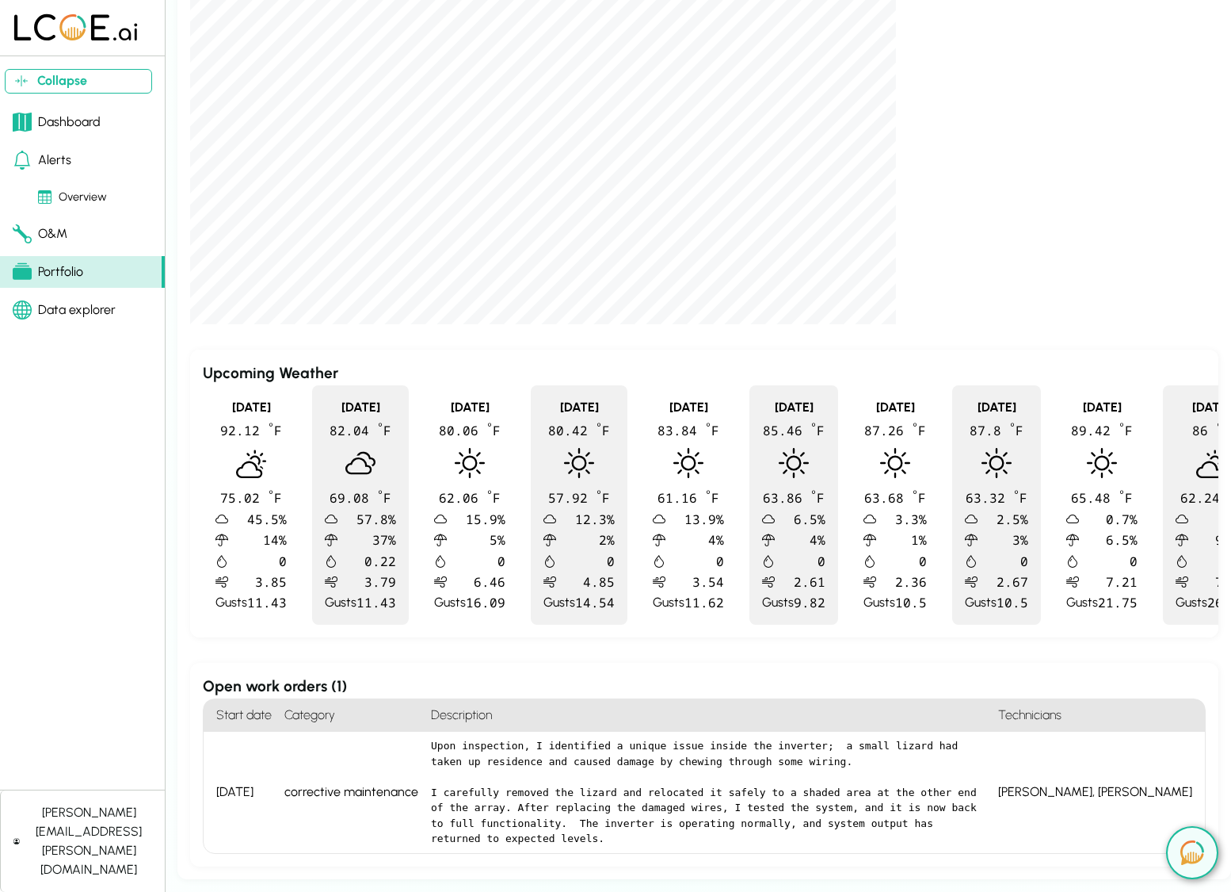
click at [261, 791] on div "[DATE]" at bounding box center [241, 791] width 74 height 121
click at [571, 777] on pre "Upon inspection, I identified a unique issue inside the inverter; a small lizar…" at bounding box center [708, 792] width 555 height 109
click at [36, 231] on div "O&M" at bounding box center [40, 233] width 55 height 19
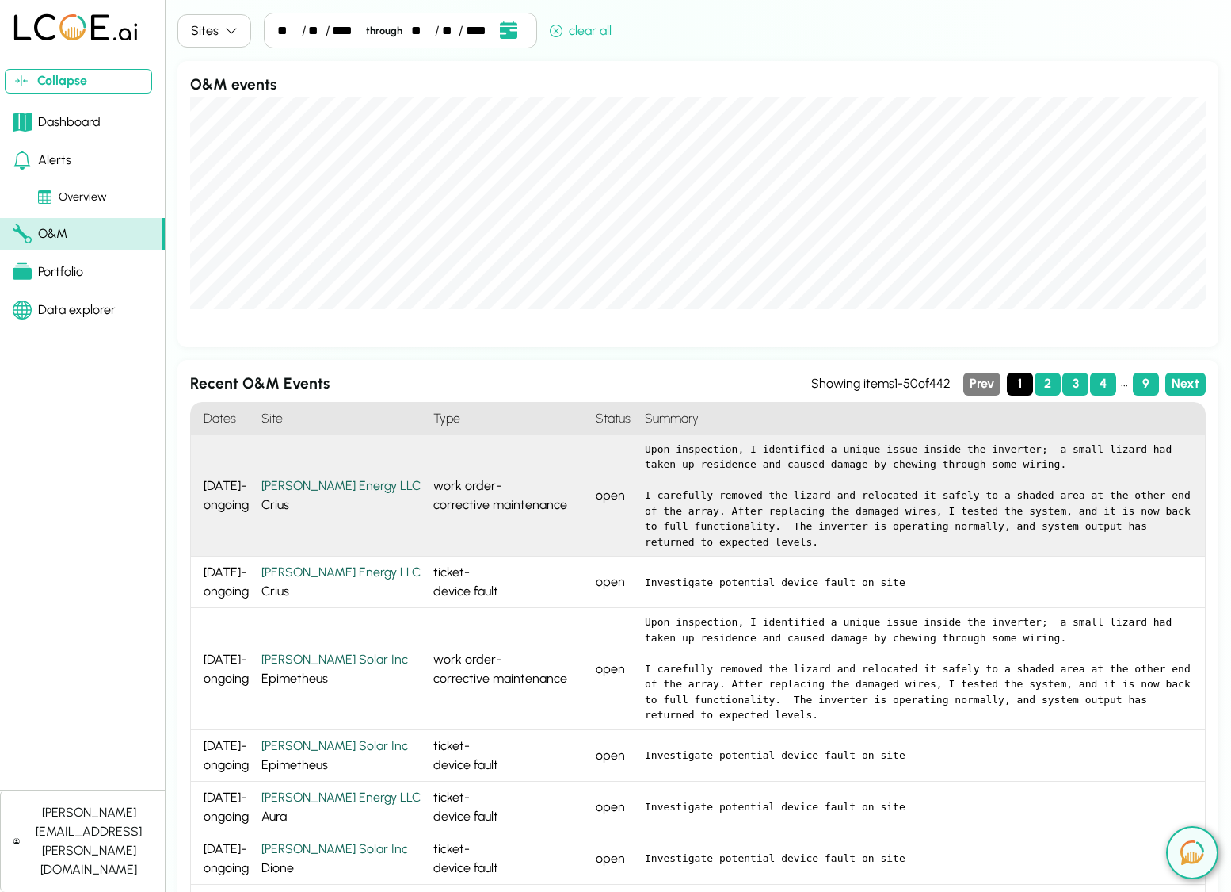
click at [498, 521] on div "work order - corrective maintenance" at bounding box center [508, 496] width 162 height 122
